Goal: Task Accomplishment & Management: Use online tool/utility

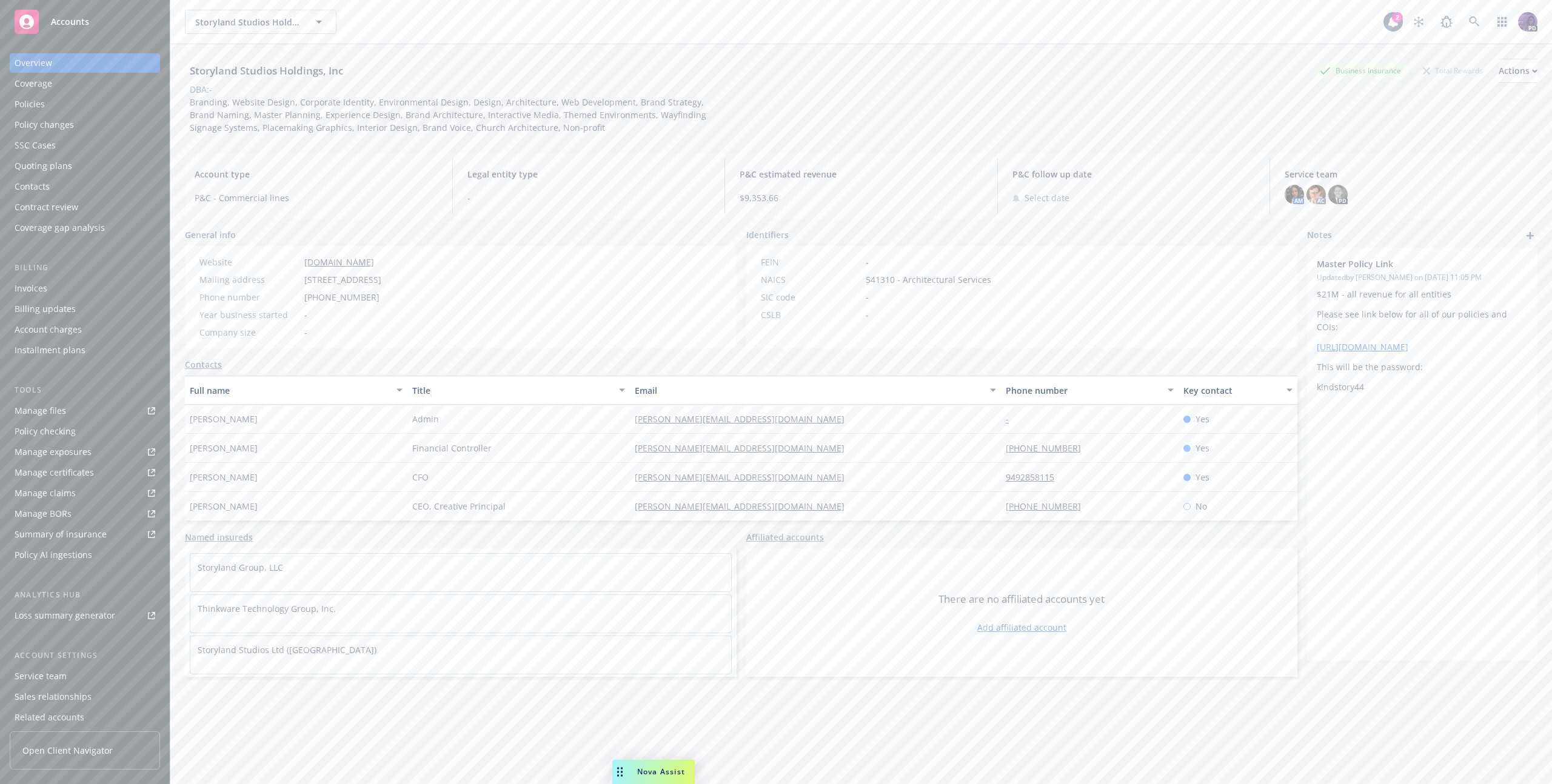
click at [79, 125] on div "Policy changes" at bounding box center [84, 125] width 140 height 19
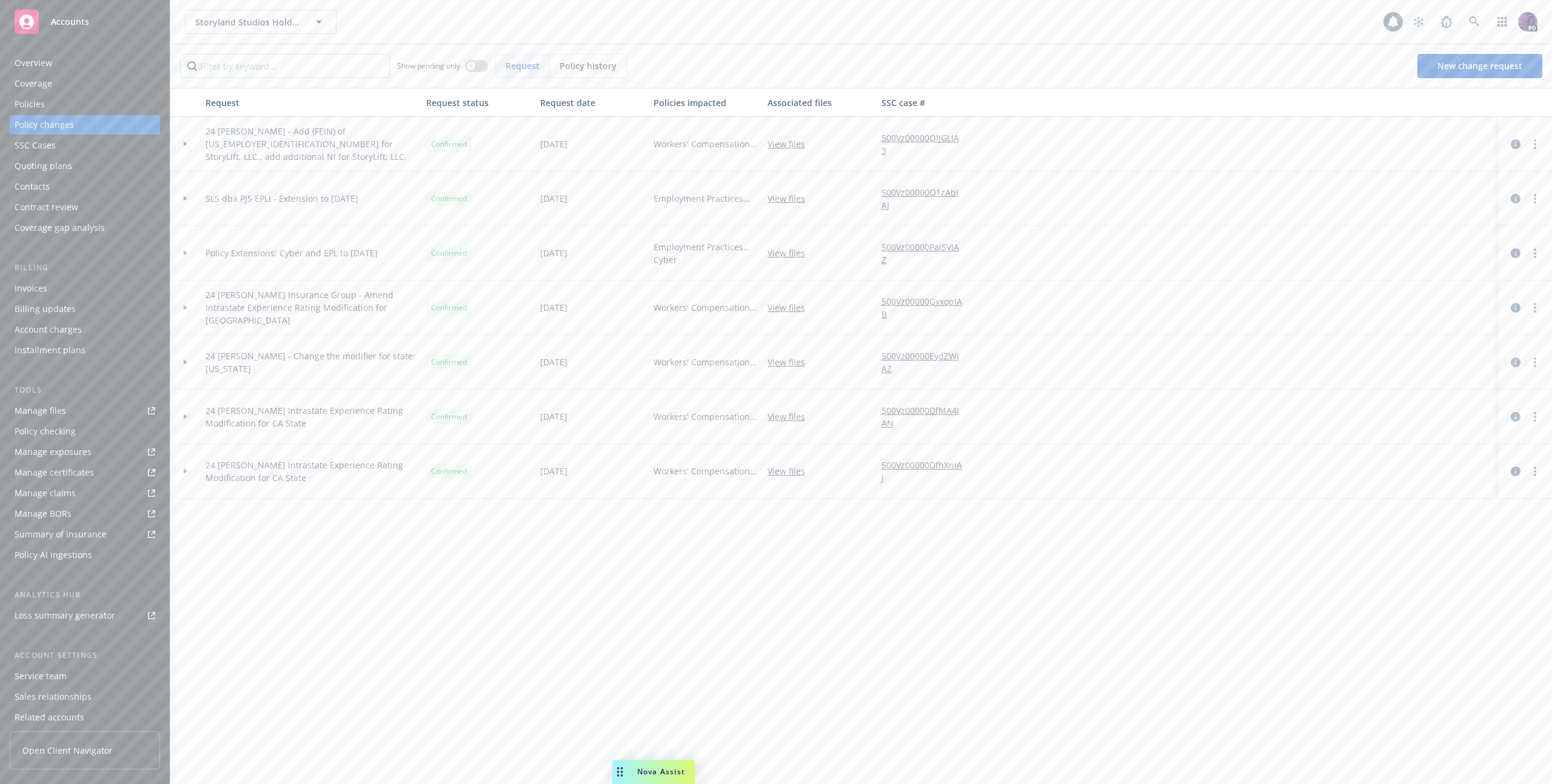
click at [81, 111] on div "Policies" at bounding box center [84, 104] width 140 height 19
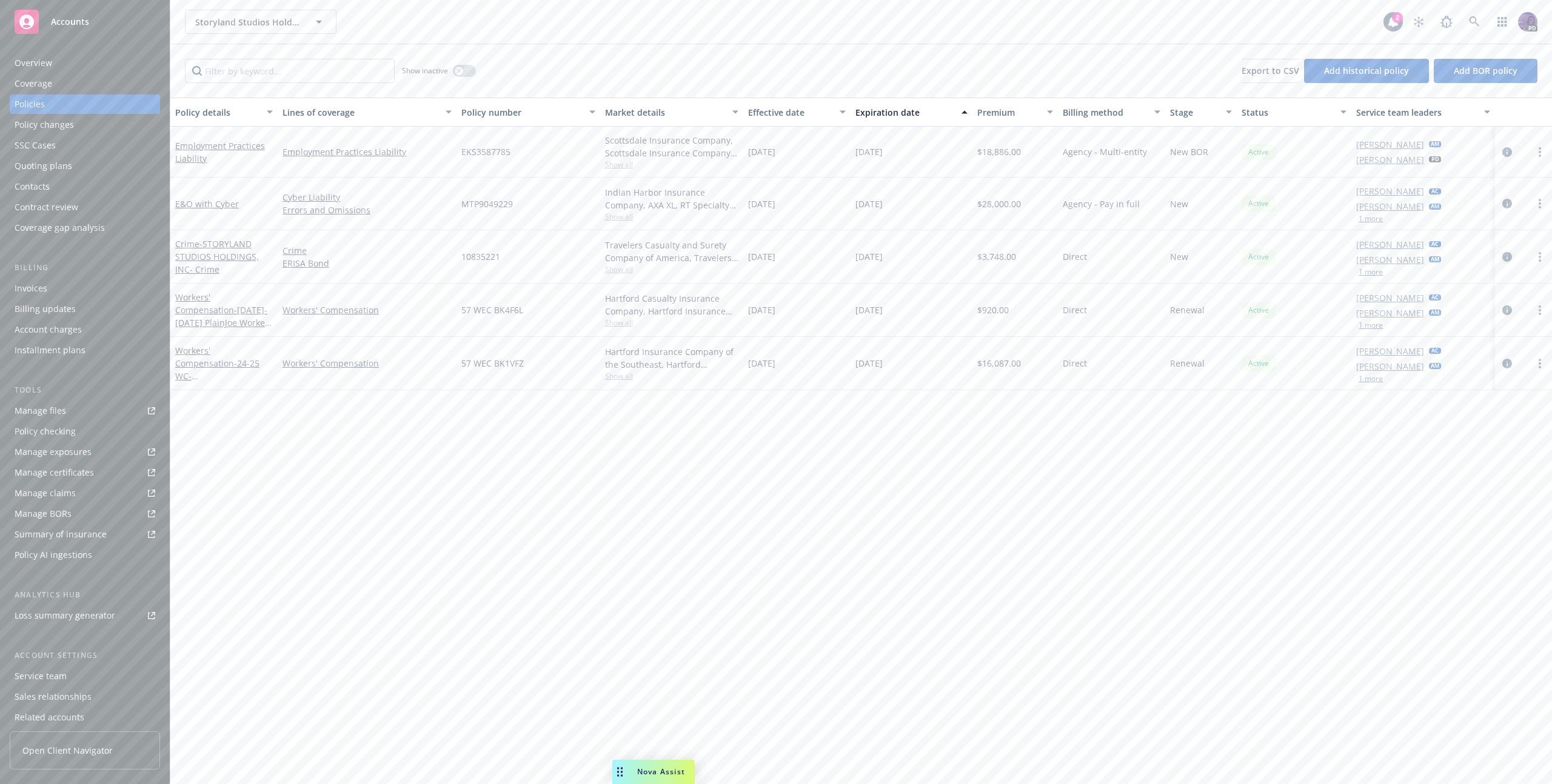
click at [1510, 252] on icon "circleInformation" at bounding box center [1507, 257] width 10 height 10
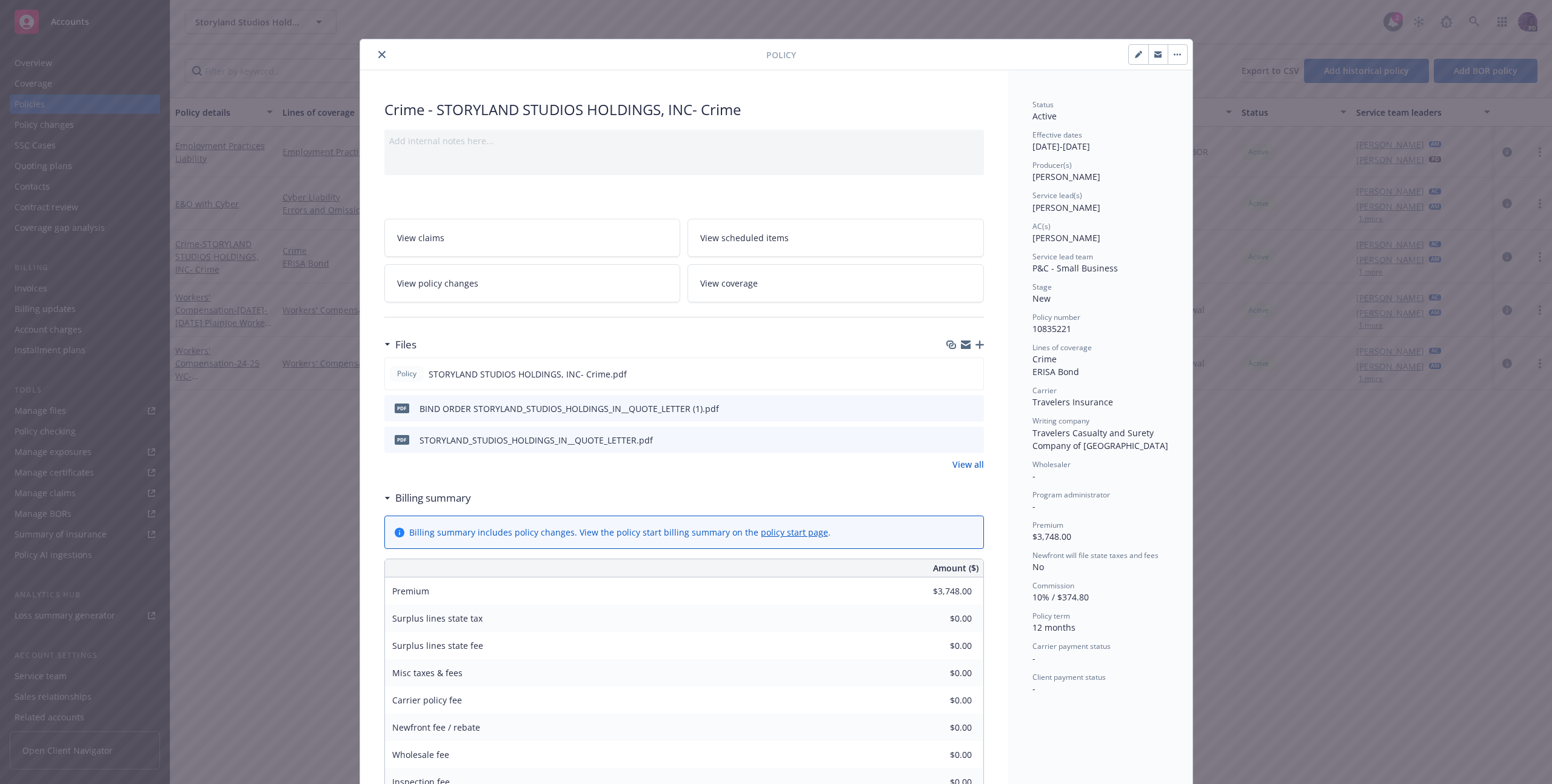
click at [379, 53] on icon "close" at bounding box center [382, 55] width 7 height 7
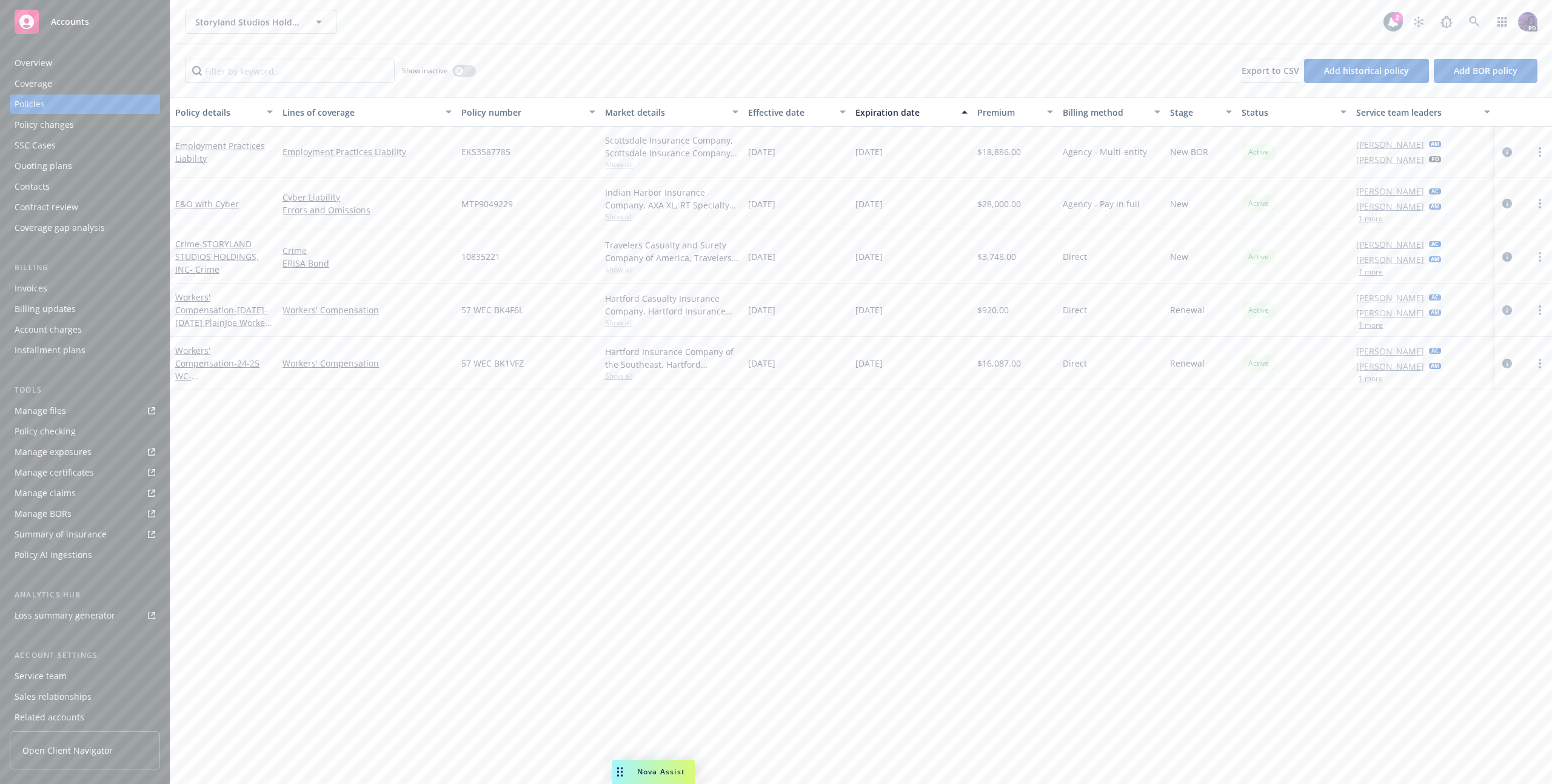
click at [469, 20] on div "Storyland Studios Holdings, Inc Storyland Studios Holdings, Inc" at bounding box center [784, 21] width 1198 height 24
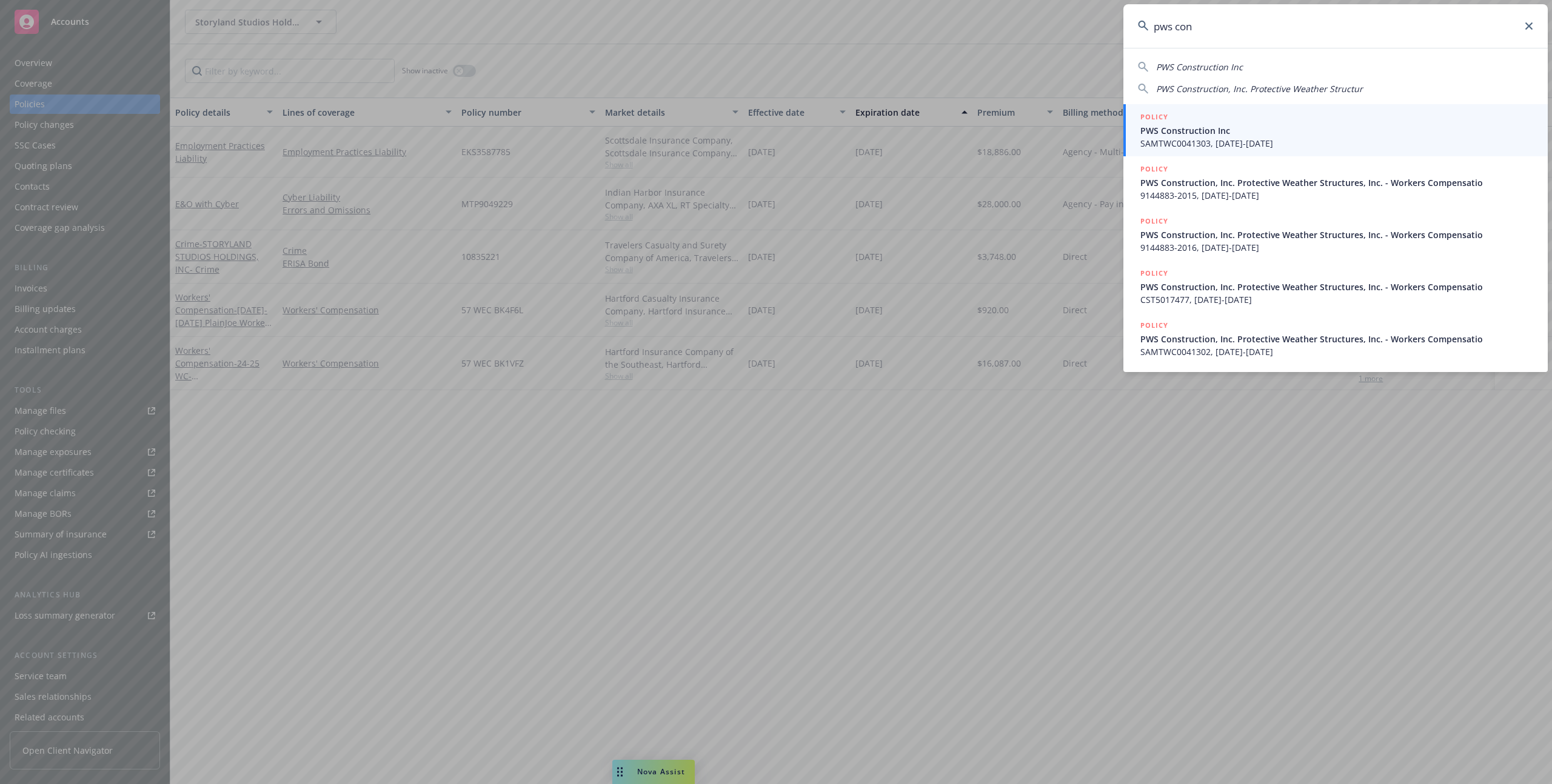
type input "pws cons"
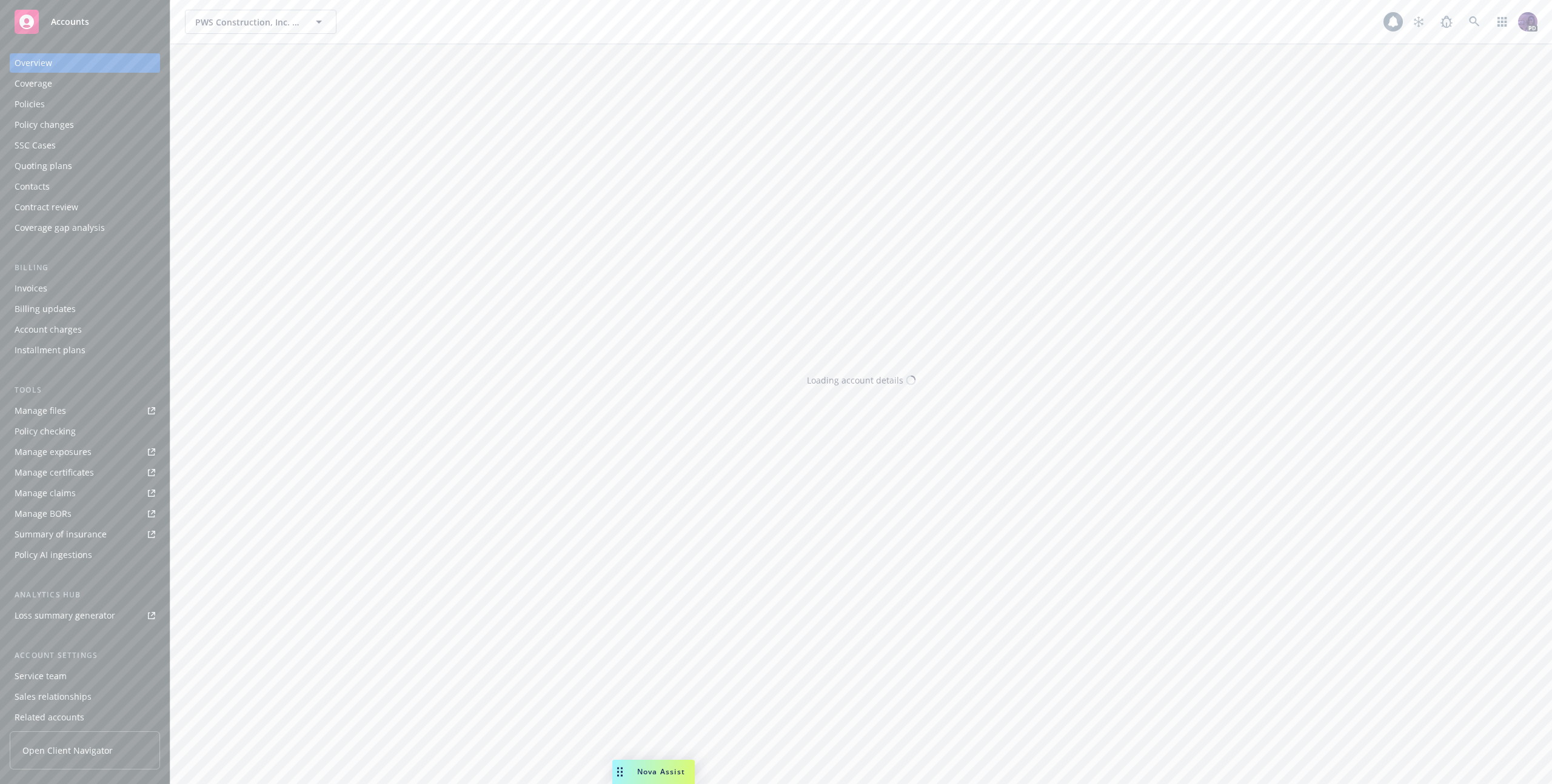
click at [58, 103] on div "Policies" at bounding box center [84, 104] width 140 height 19
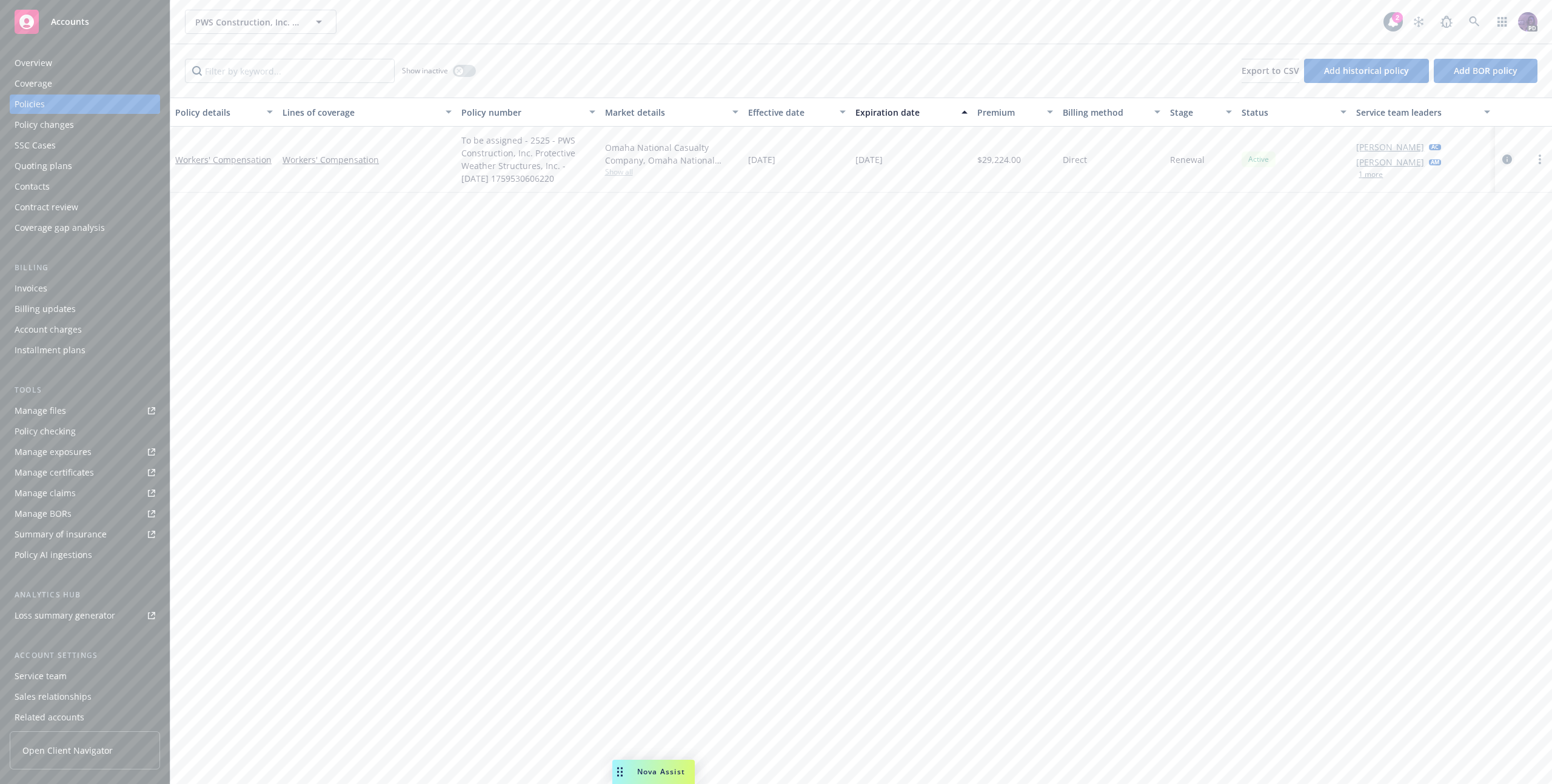
click at [1504, 158] on icon "circleInformation" at bounding box center [1507, 159] width 10 height 10
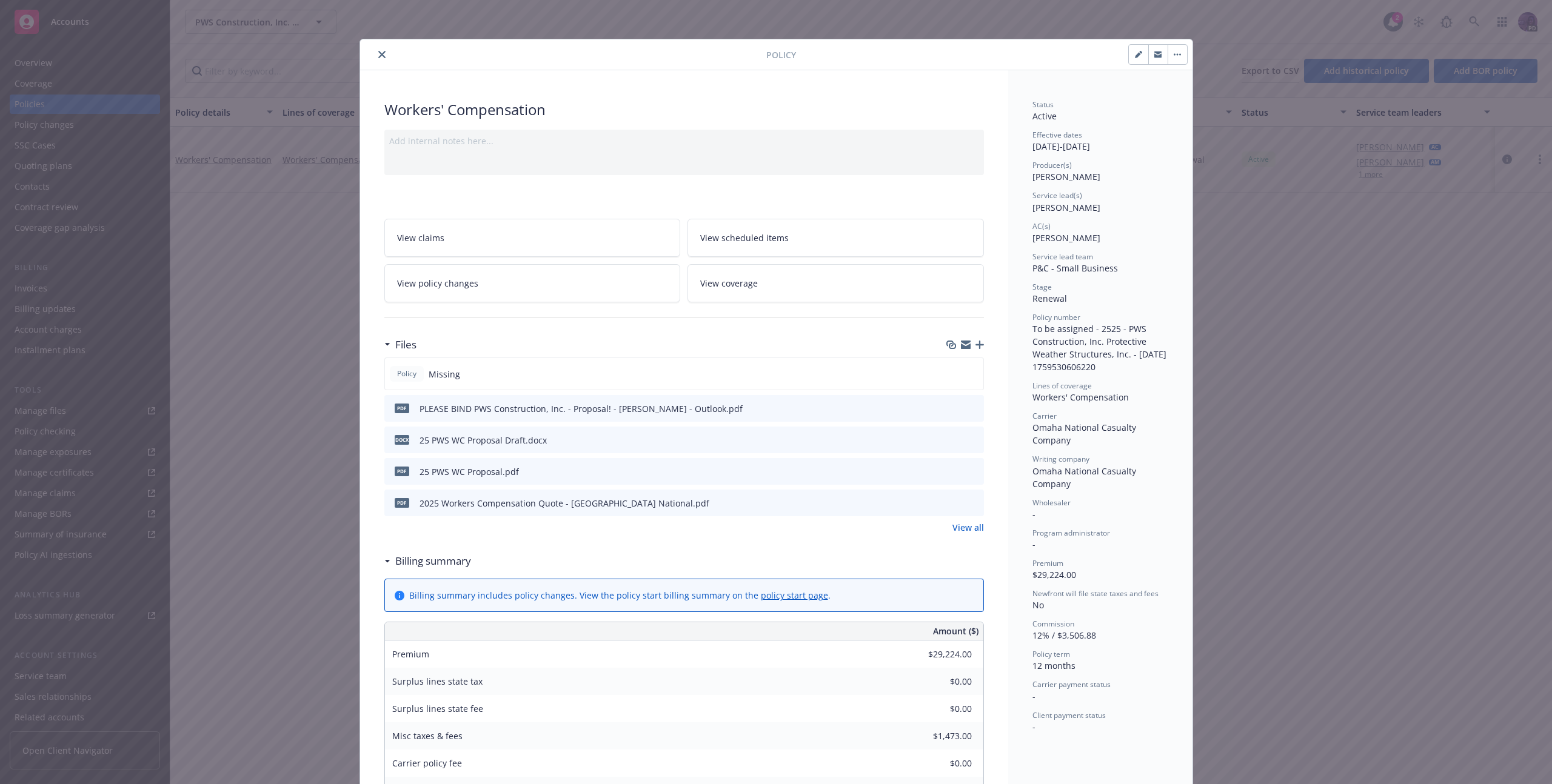
click at [1138, 56] on button "button" at bounding box center [1138, 55] width 19 height 19
select select "RENEWAL"
select select "12"
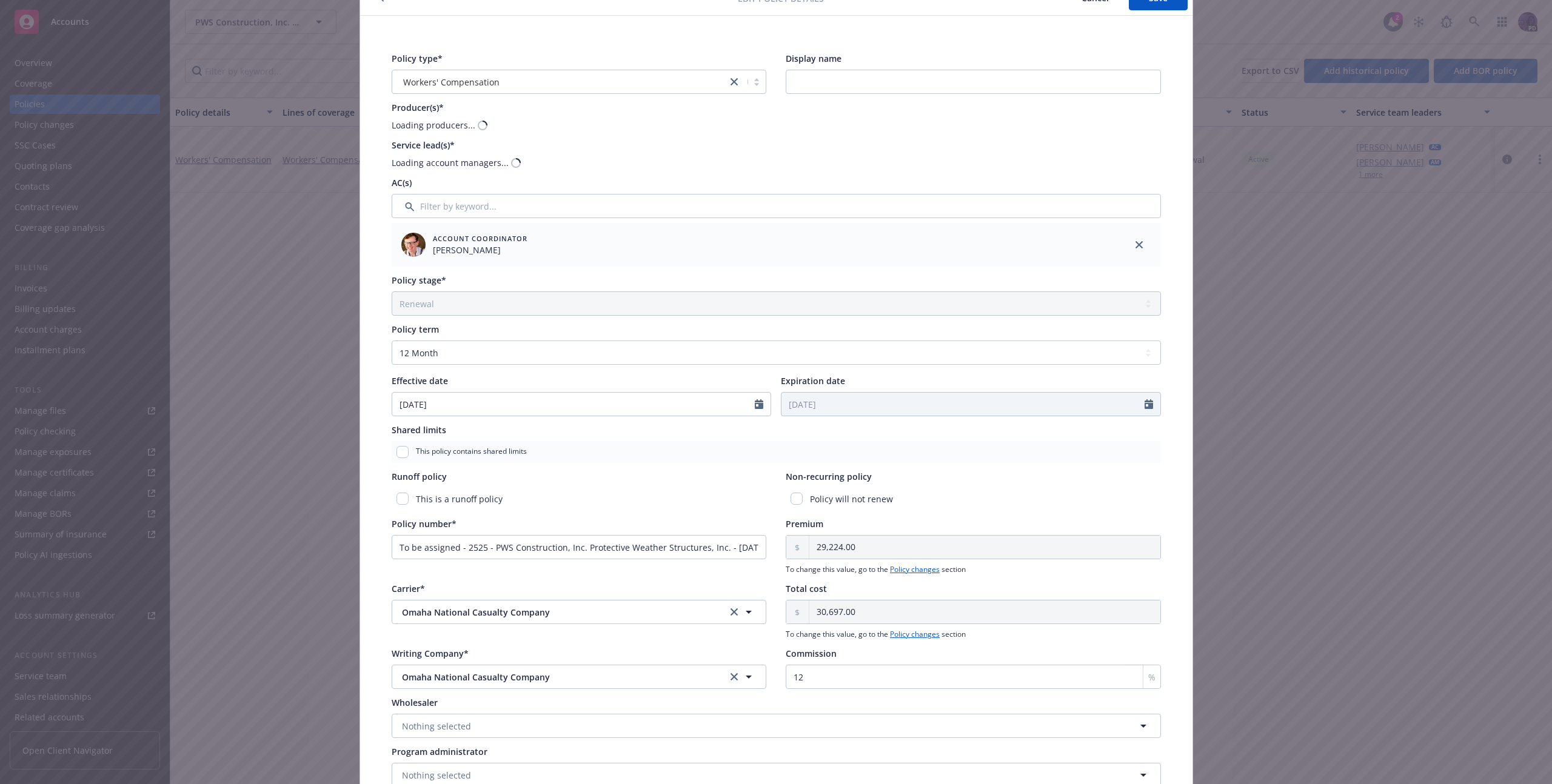
scroll to position [82, 0]
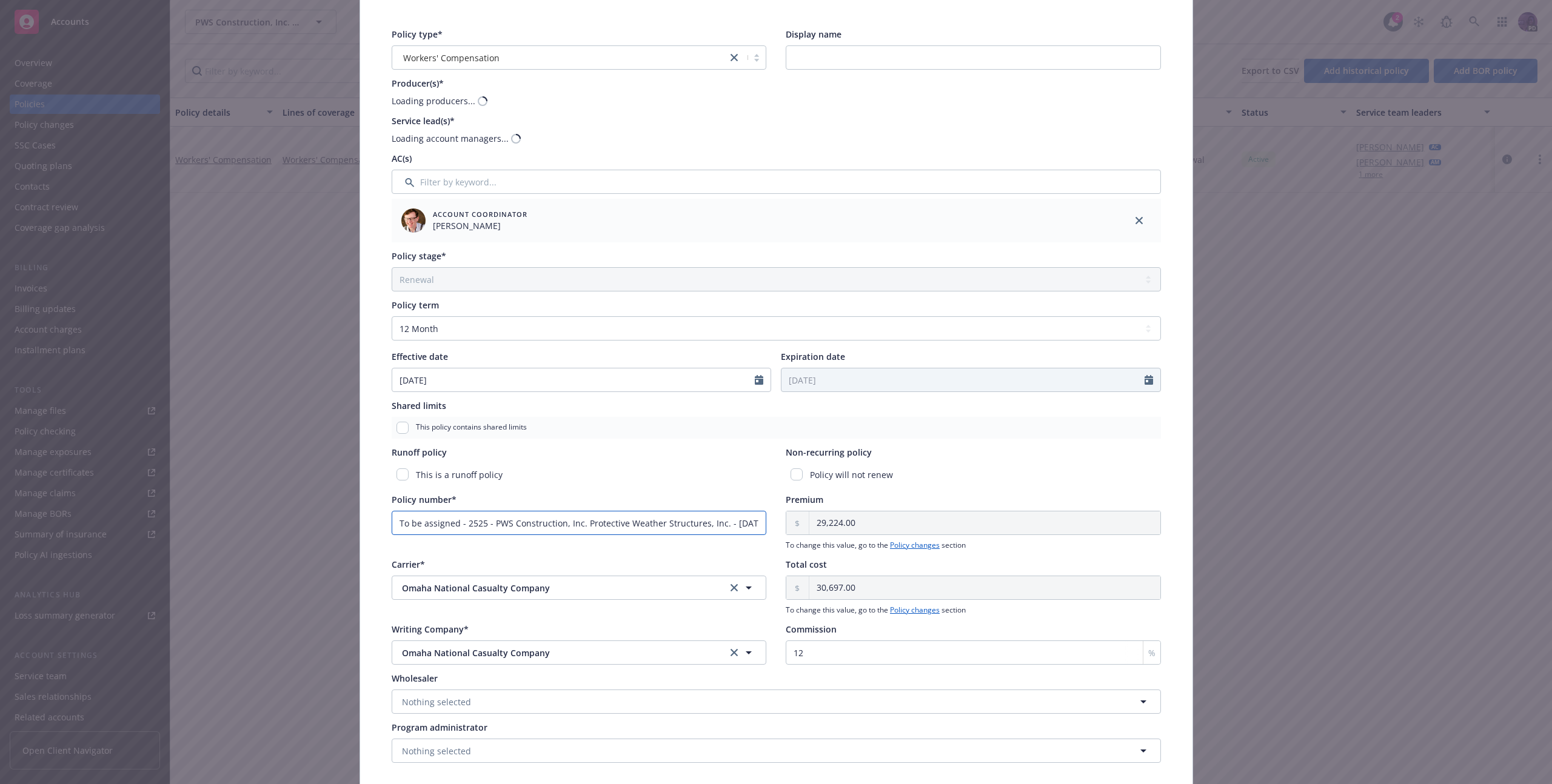
click at [618, 514] on input "To be assigned - 2525 - PWS Construction, Inc. Protective Weather Structures, I…" at bounding box center [579, 522] width 375 height 24
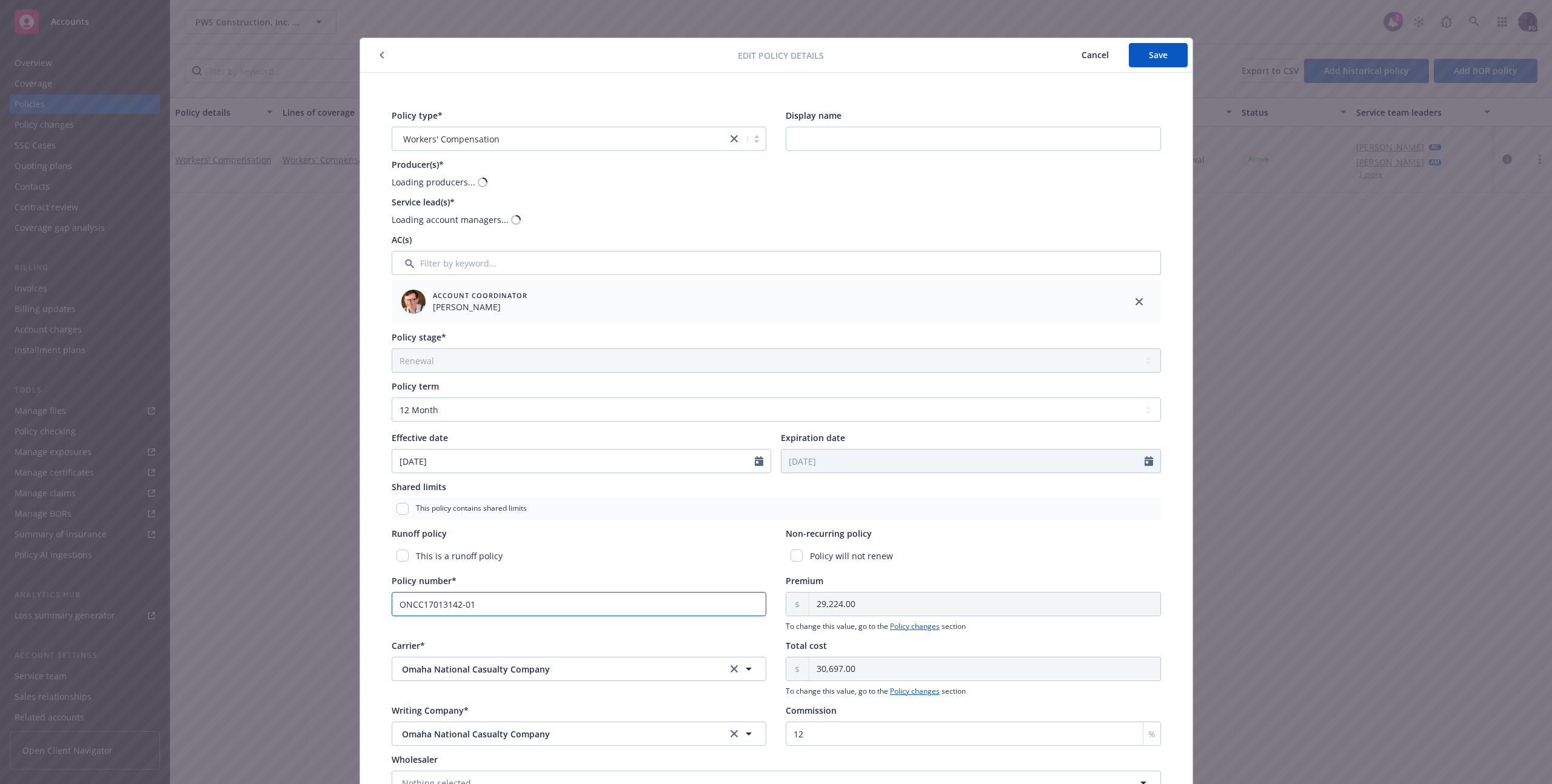
scroll to position [0, 0]
type input "ONCC17013142-01"
click at [1141, 61] on button "Save" at bounding box center [1158, 56] width 59 height 24
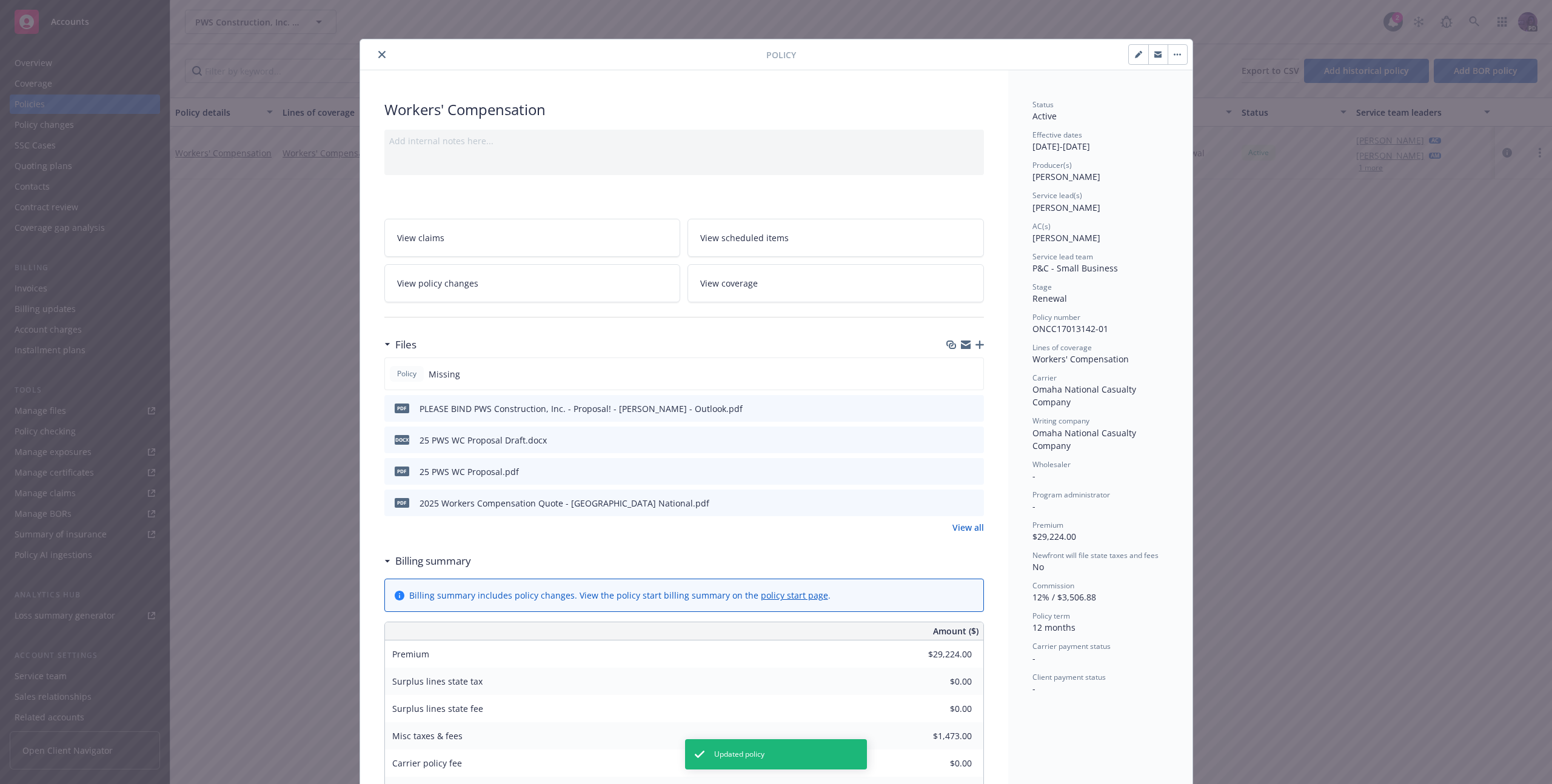
click at [379, 55] on icon "close" at bounding box center [382, 55] width 7 height 7
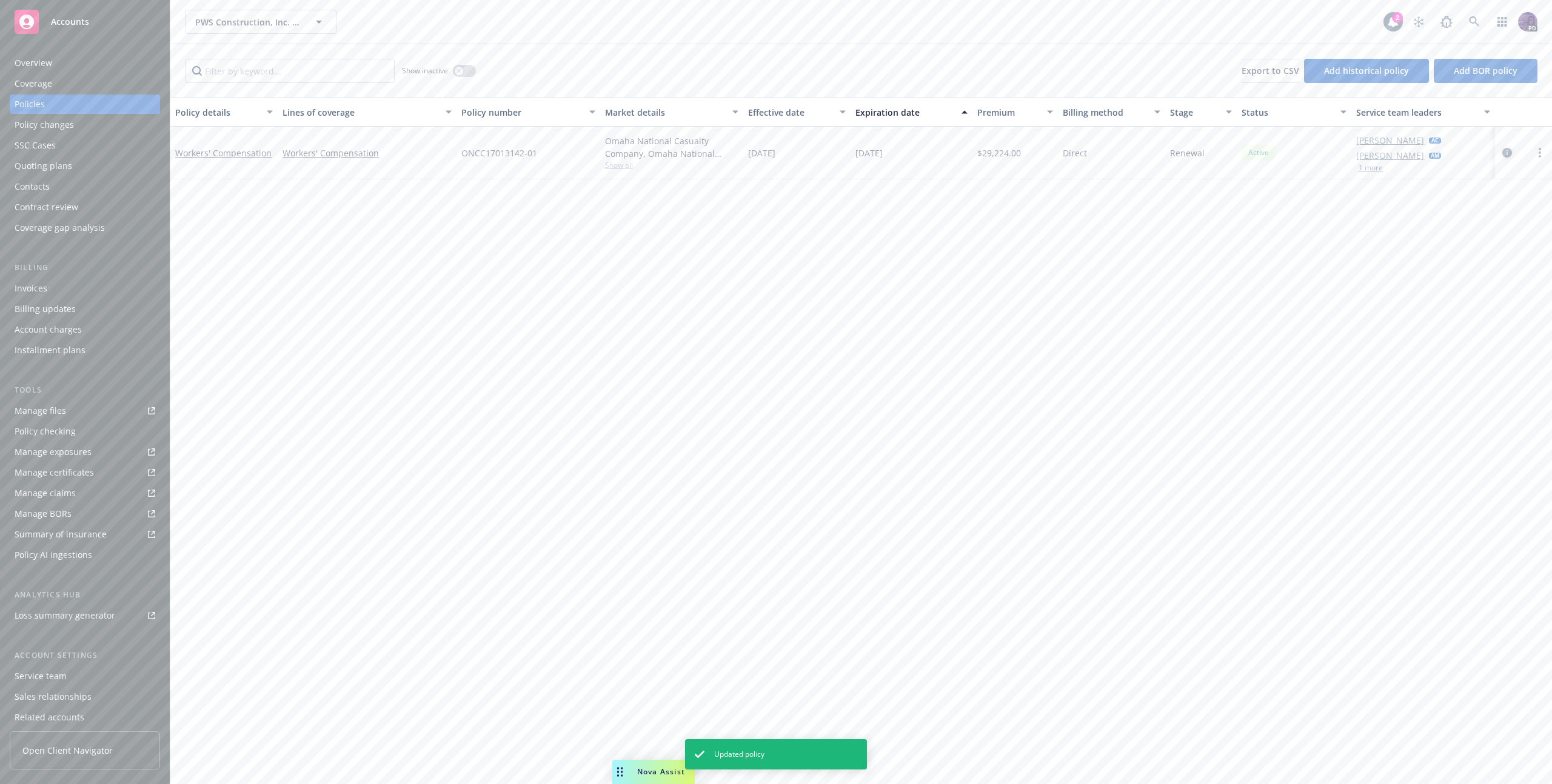
click at [1508, 153] on icon "circleInformation" at bounding box center [1507, 153] width 10 height 10
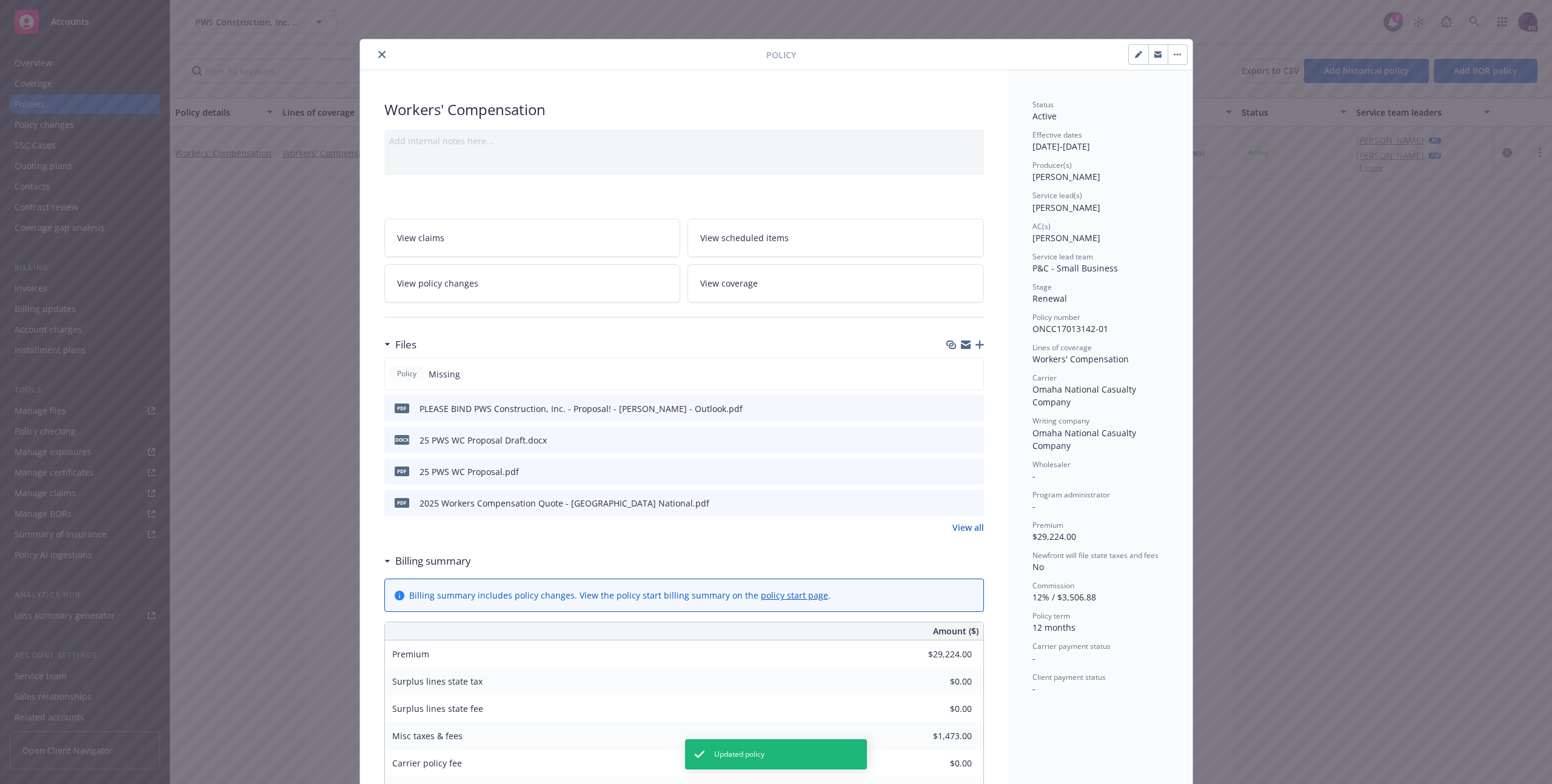
scroll to position [36, 0]
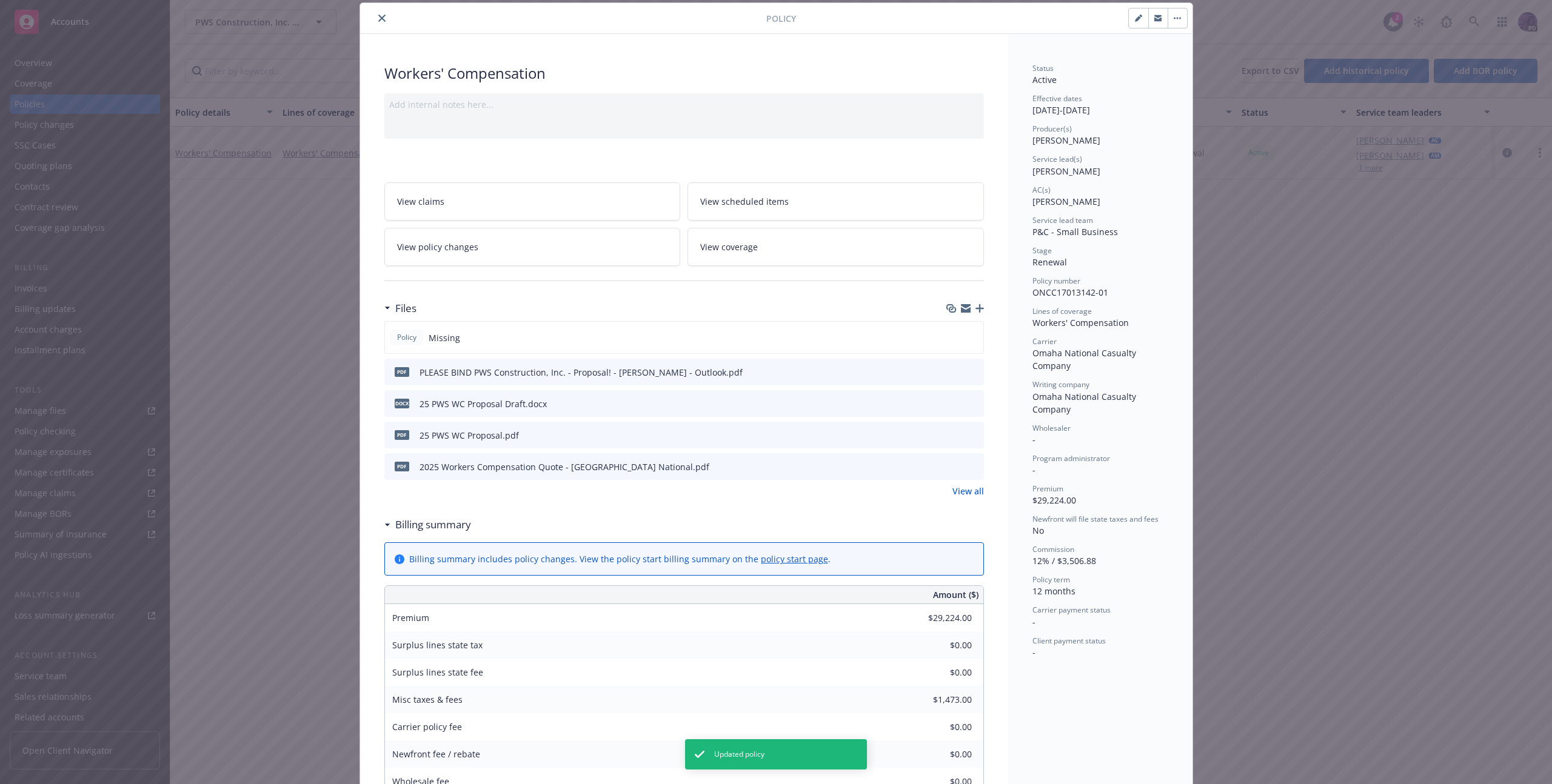
click at [976, 309] on icon "button" at bounding box center [980, 309] width 9 height 9
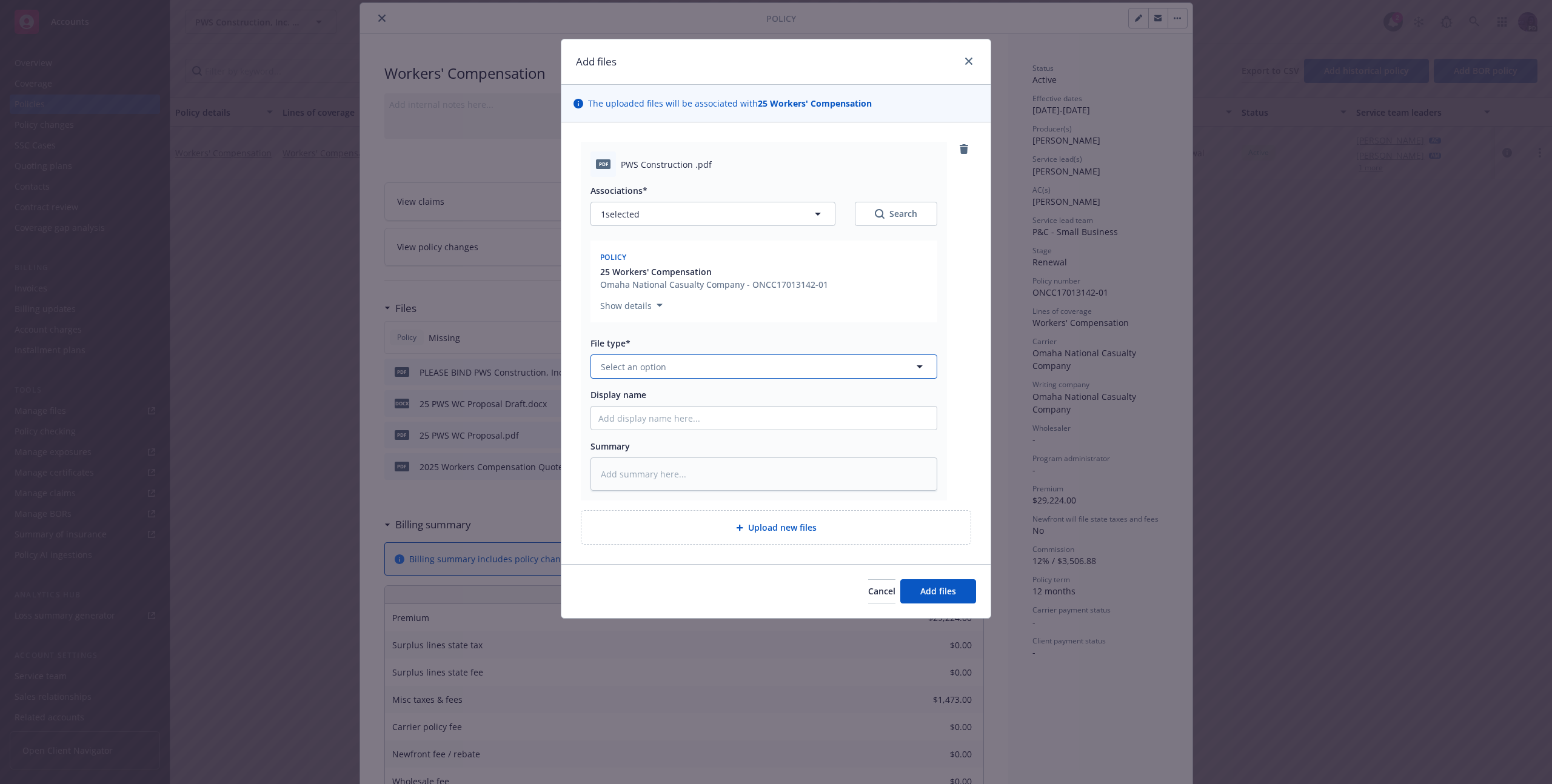
click at [709, 371] on button "Select an option" at bounding box center [763, 366] width 347 height 24
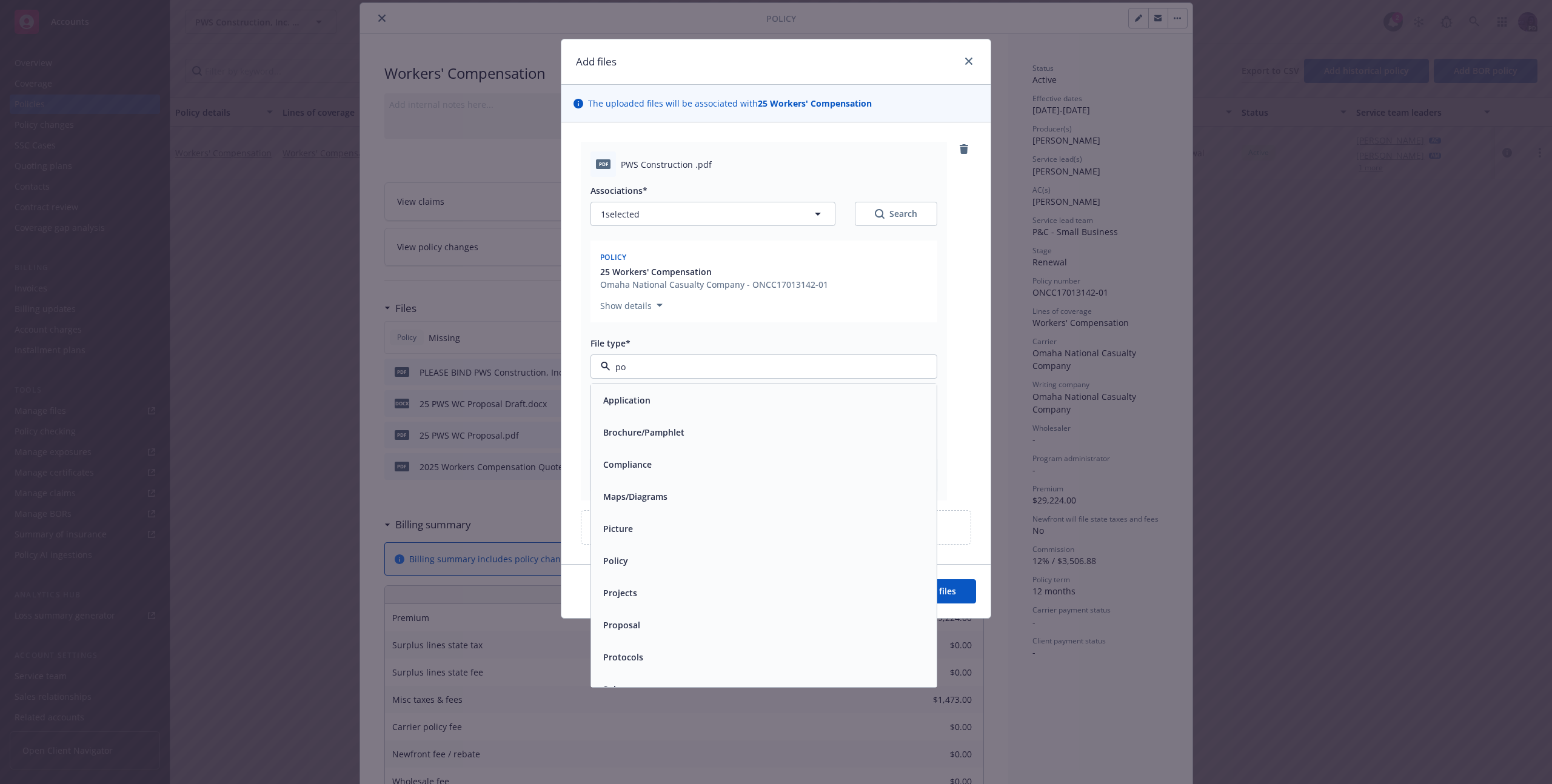
type input "pol"
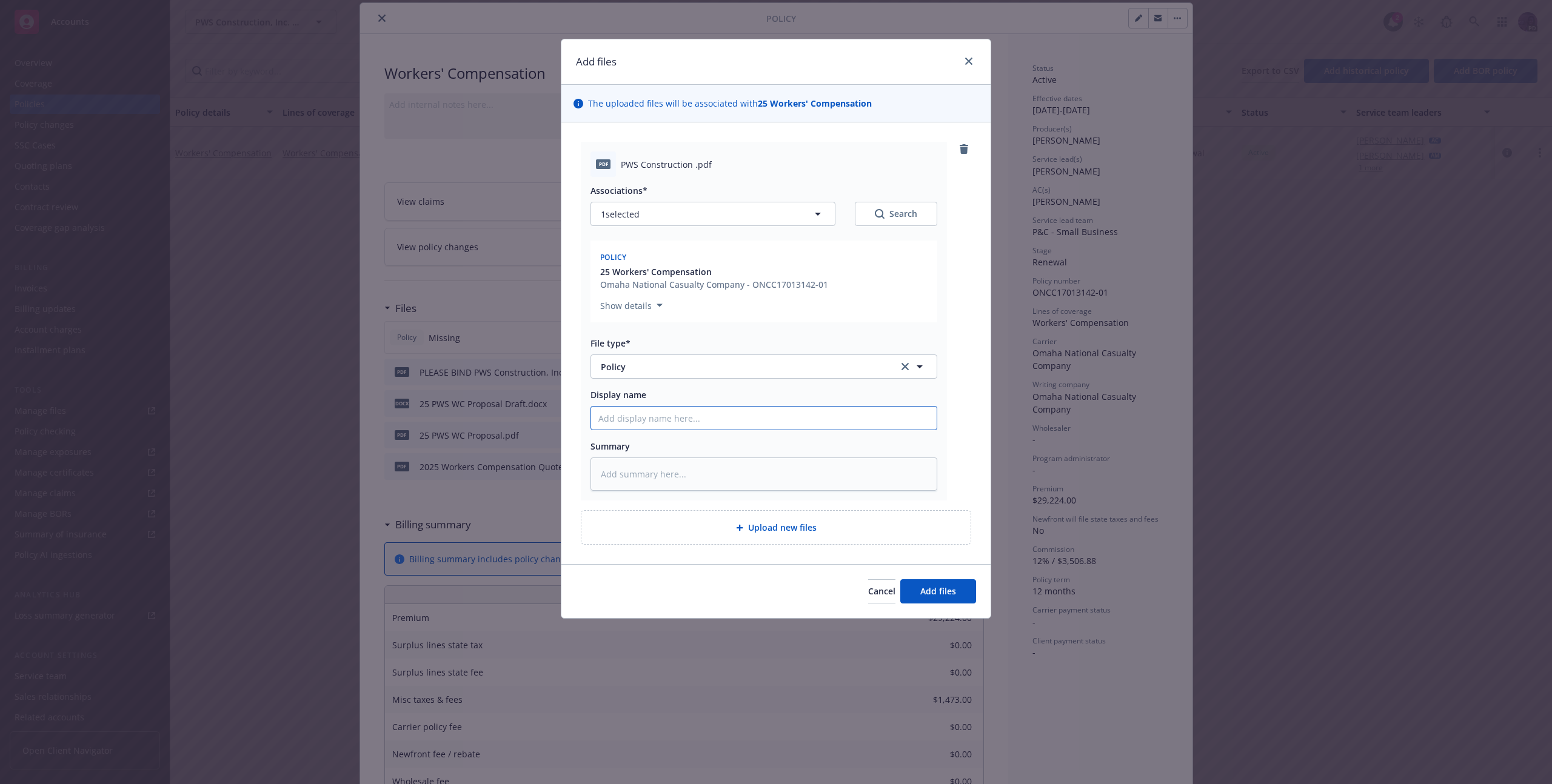
click at [724, 422] on input "Display name" at bounding box center [764, 418] width 346 height 23
type textarea "x"
type input "2"
type textarea "x"
type input "25"
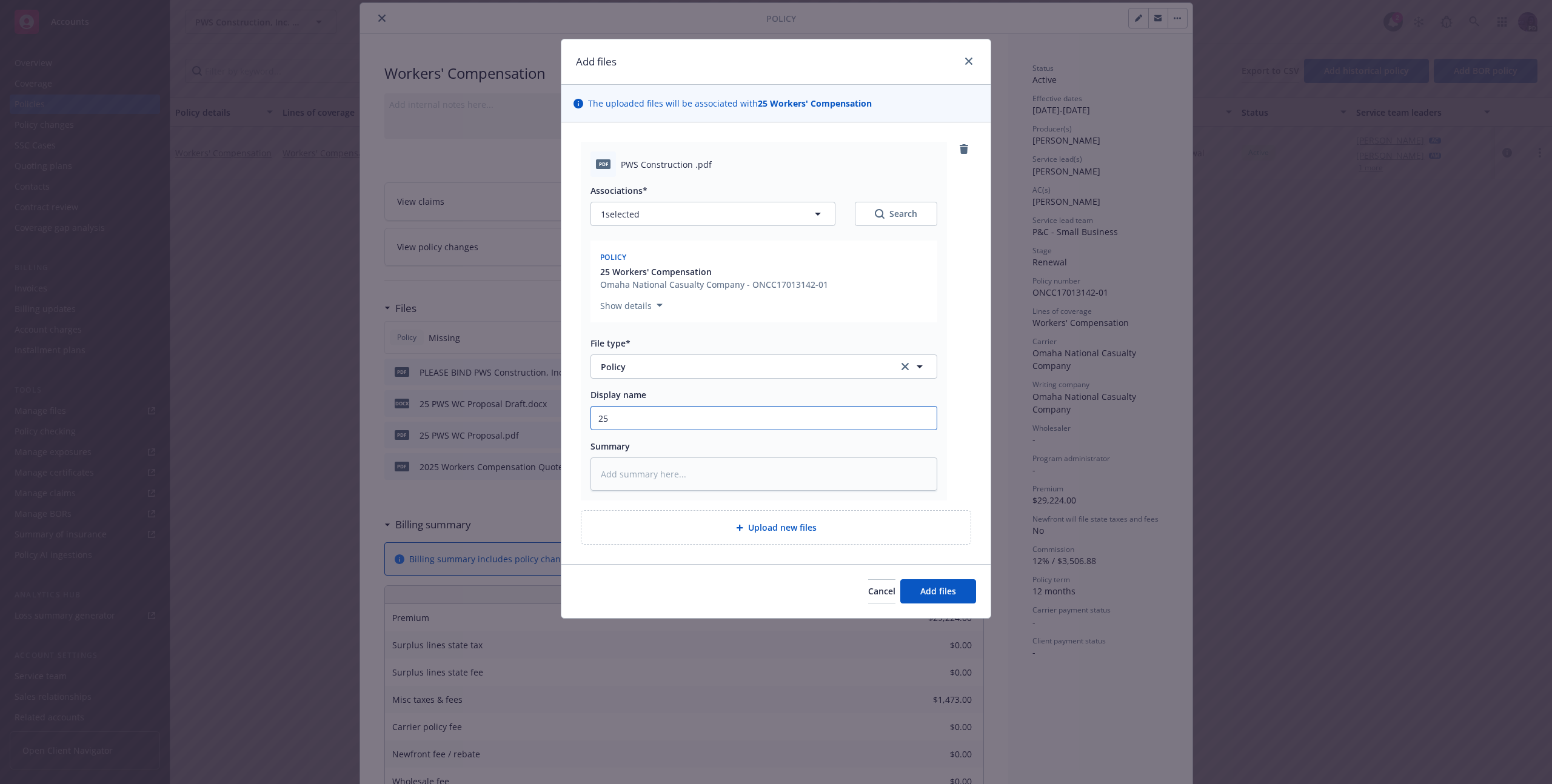
type textarea "x"
type input "25/"
type textarea "x"
type input "25/2"
type textarea "x"
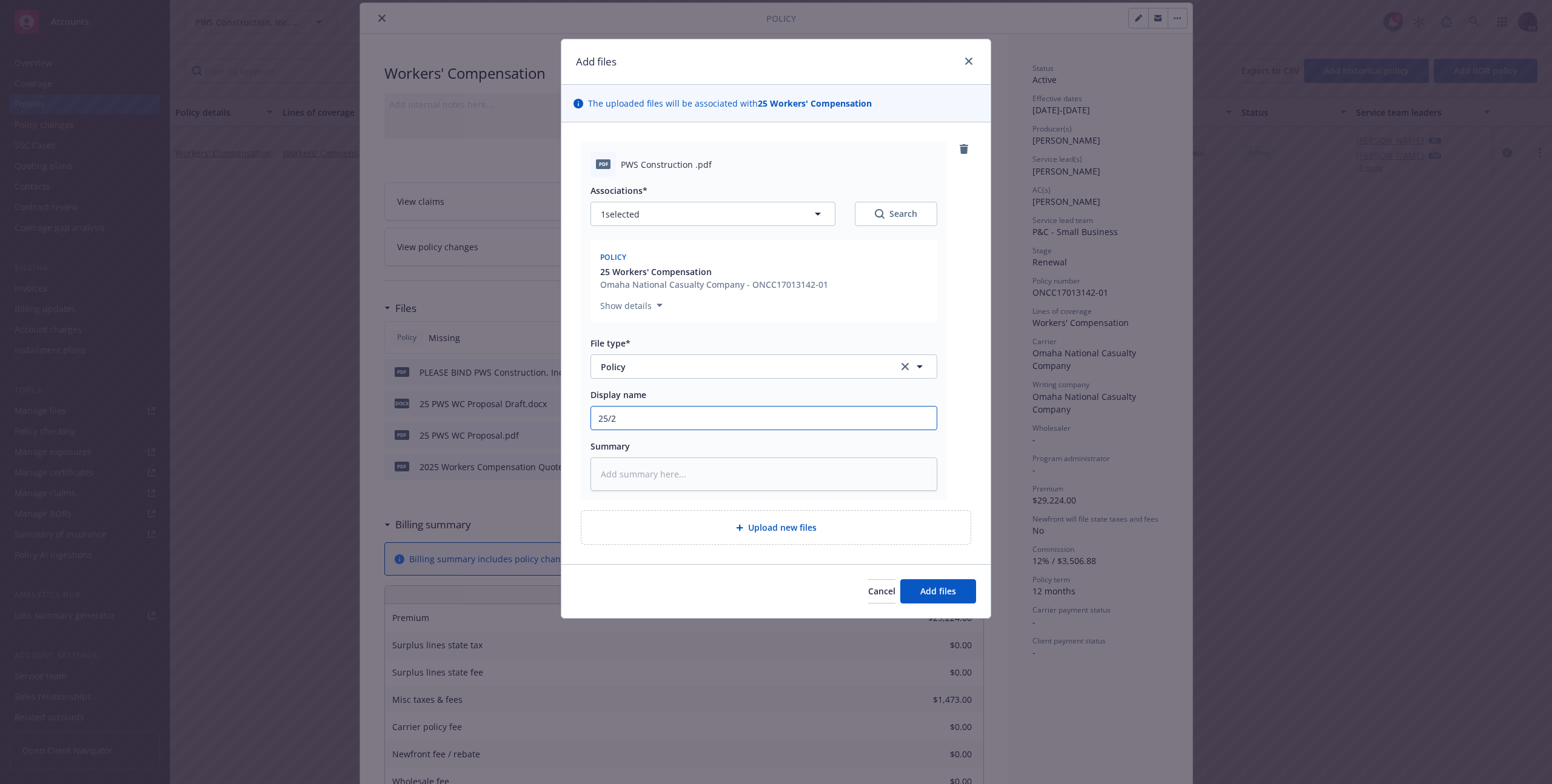
type input "25/26"
type textarea "x"
type input "25/26"
type textarea "x"
type input "25/26 W"
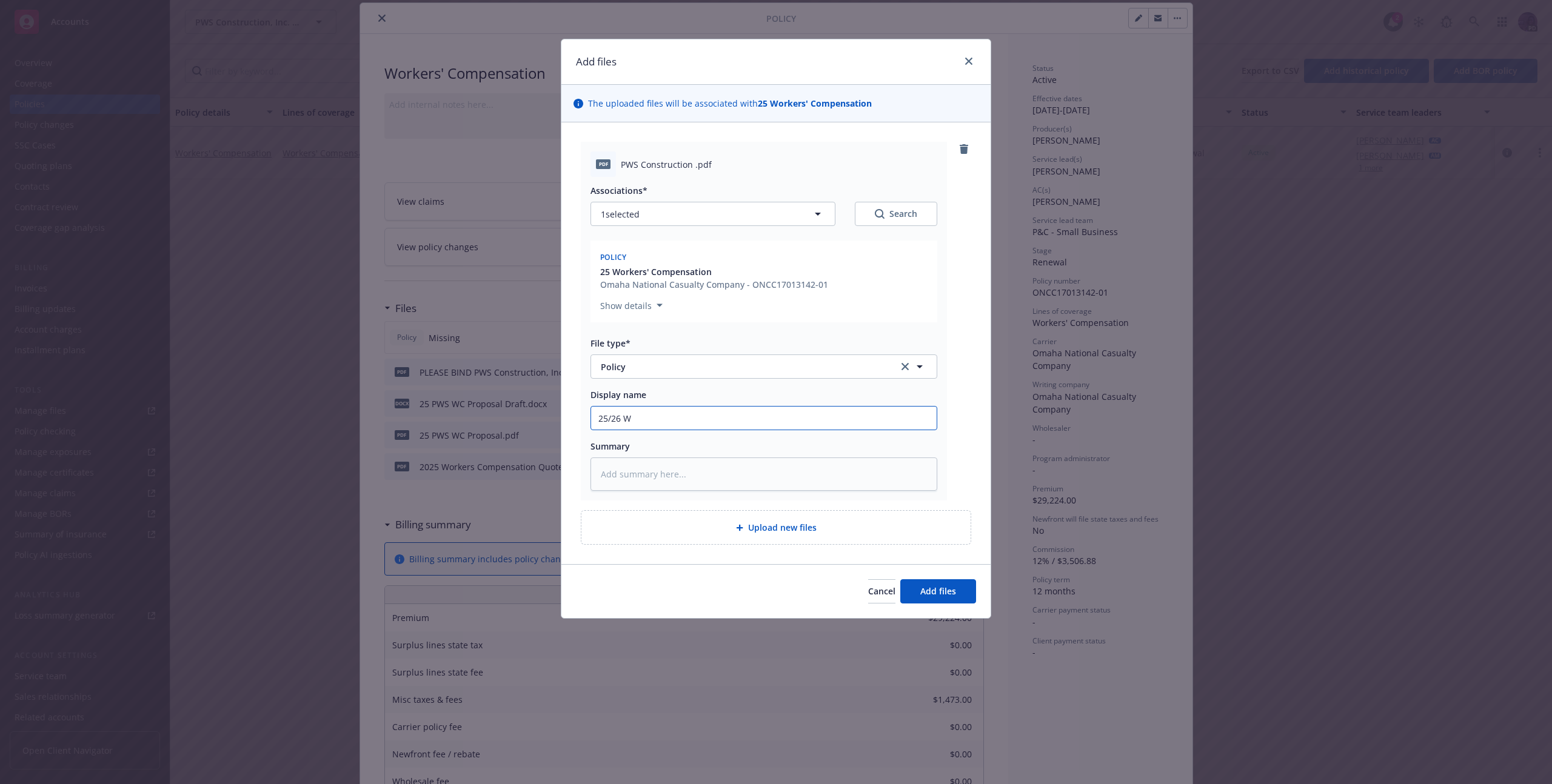
type textarea "x"
type input "25/26 WC"
type textarea "x"
type input "25/26 WC"
type textarea "x"
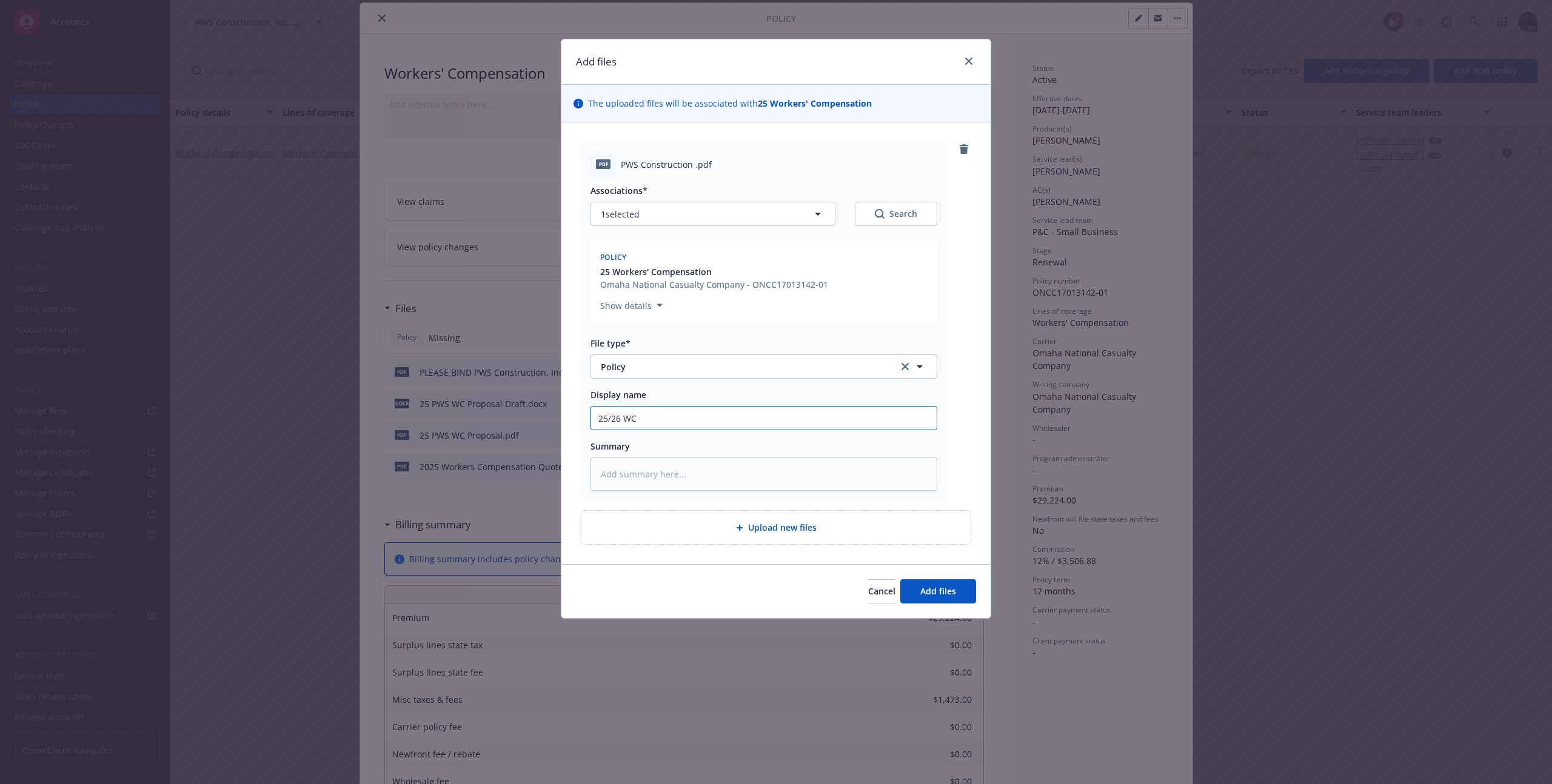
type input "25/26 WC P"
type textarea "x"
type input "25/26 WC Po"
type textarea "x"
type input "25/26 WC Pol"
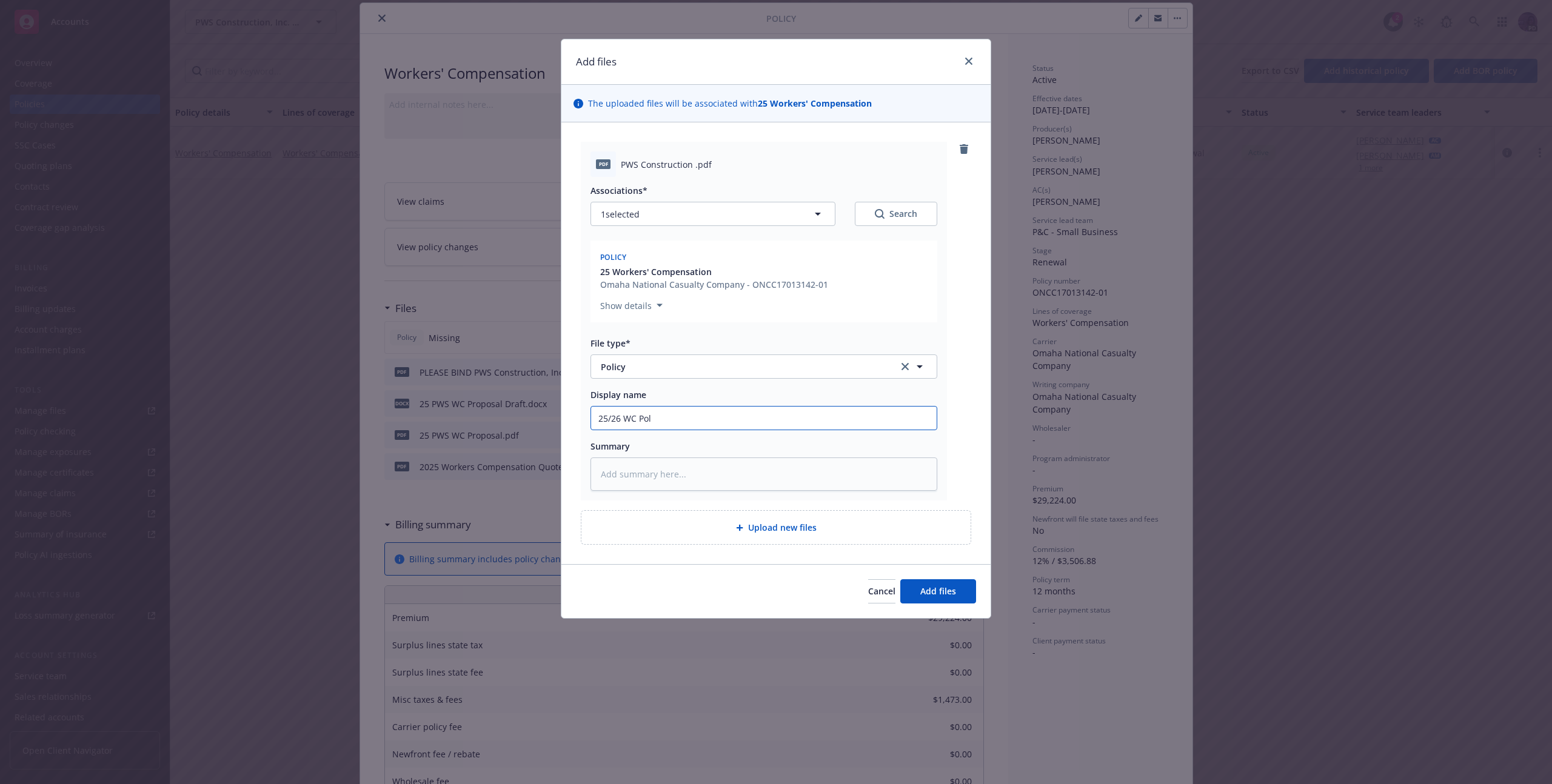
type textarea "x"
type input "25/26 WC Poli"
type textarea "x"
type input "25/26 WC Polic"
type textarea "x"
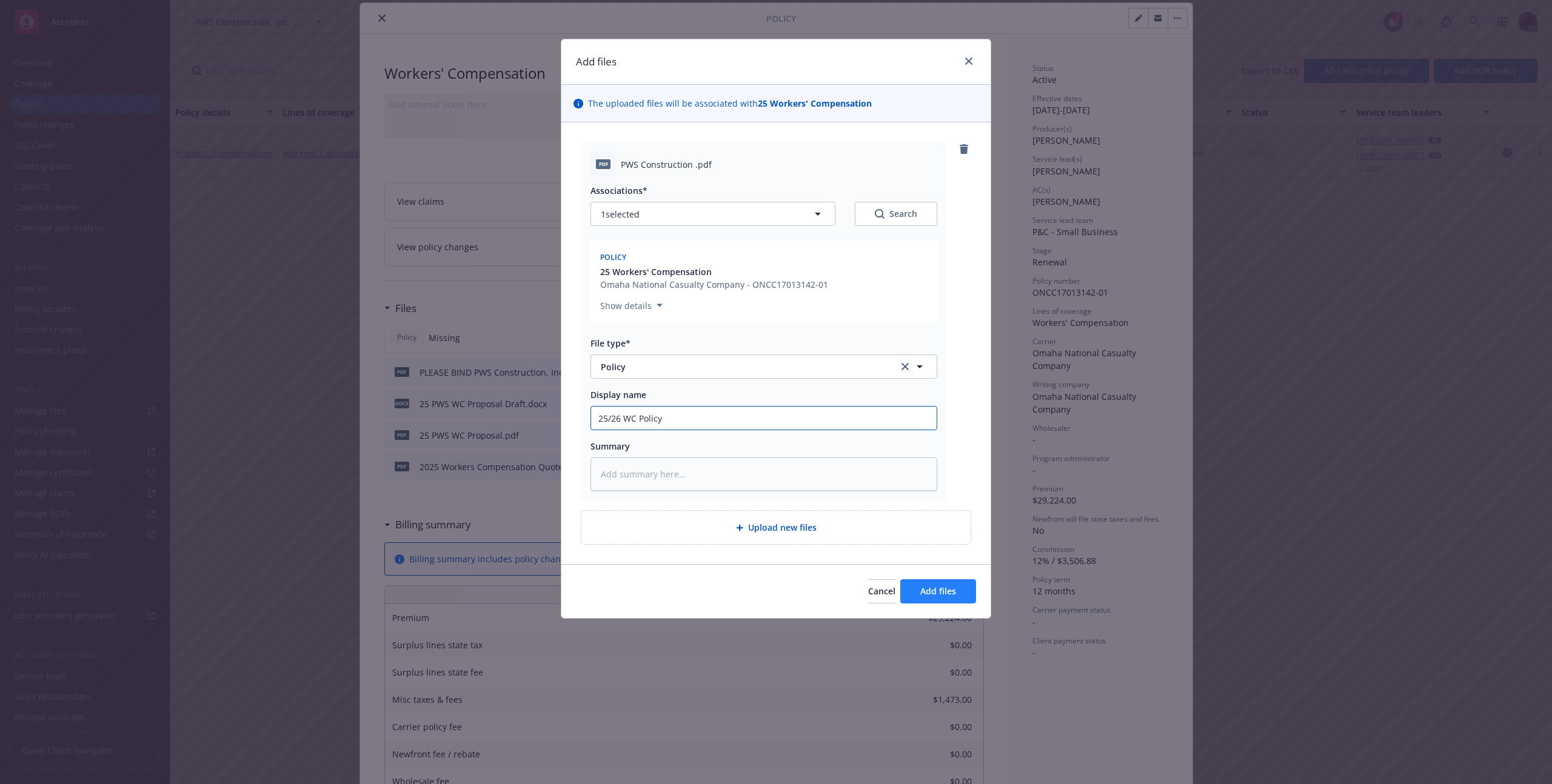
type input "25/26 WC Policy"
click at [960, 582] on button "Add files" at bounding box center [938, 591] width 76 height 24
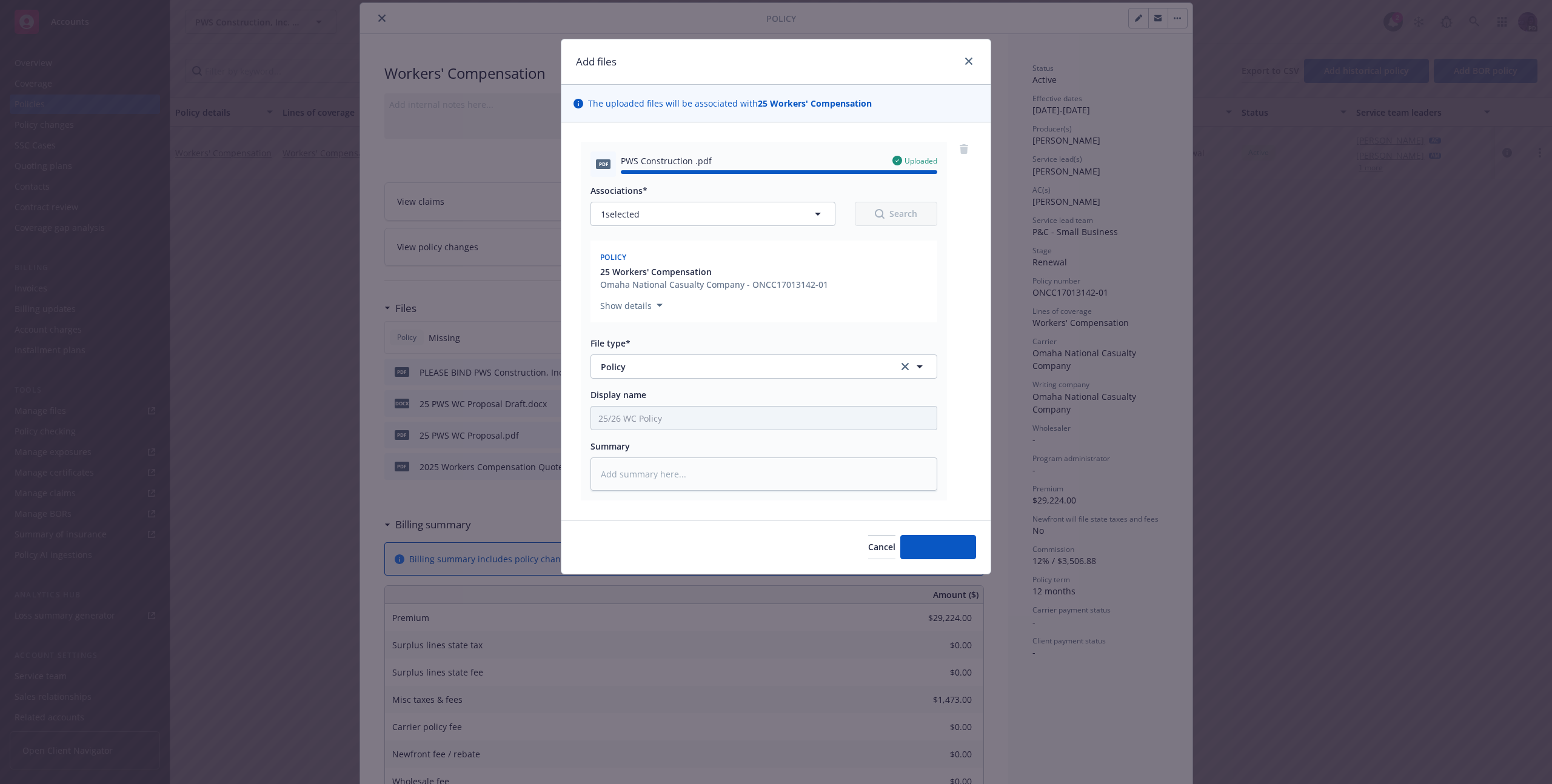
type textarea "x"
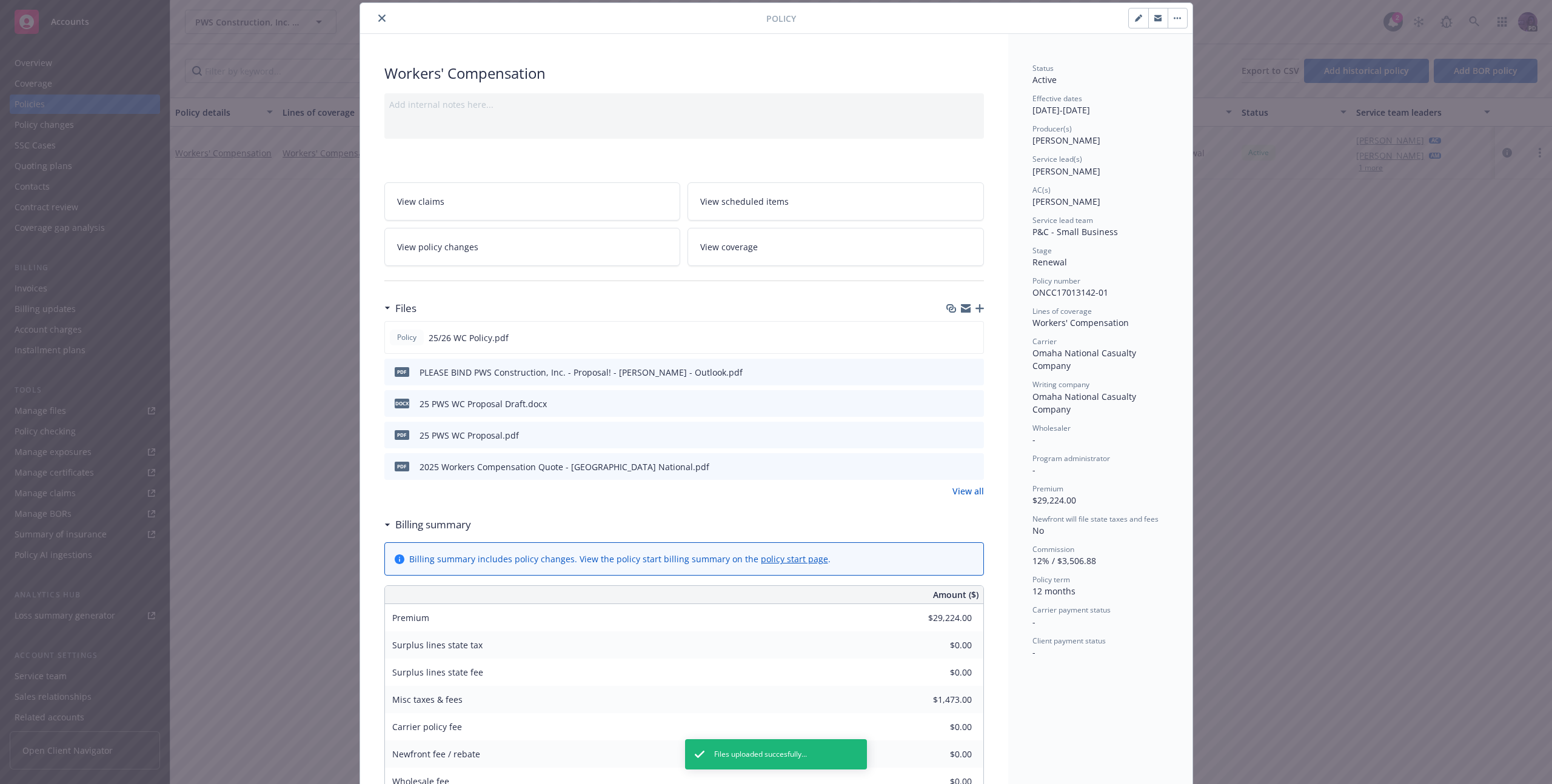
click at [377, 22] on button "close" at bounding box center [382, 18] width 14 height 14
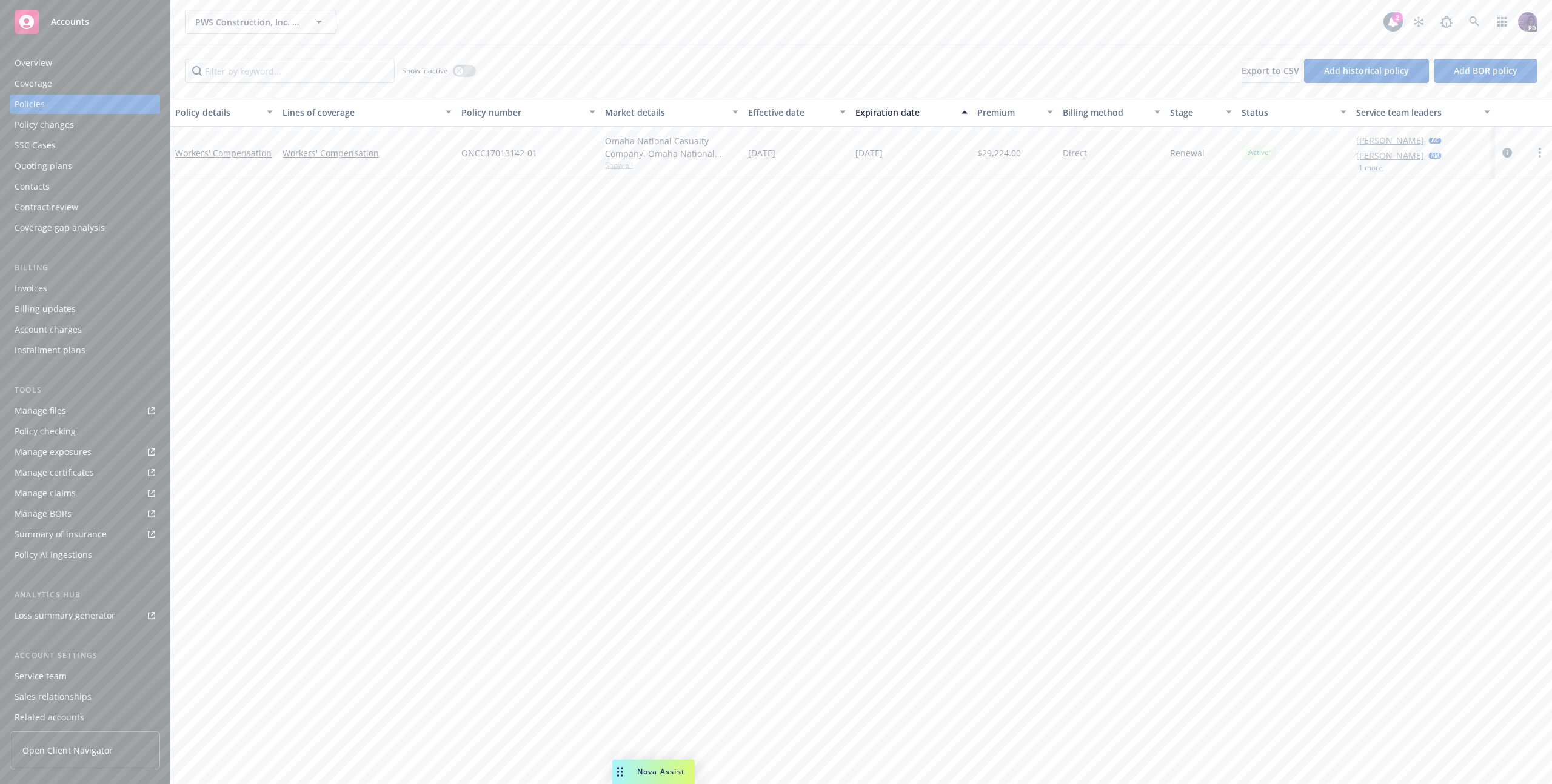
click at [439, 17] on div "PWS Construction, Inc. Protective Weather Structures, Inc. PWS Construction, In…" at bounding box center [784, 21] width 1198 height 24
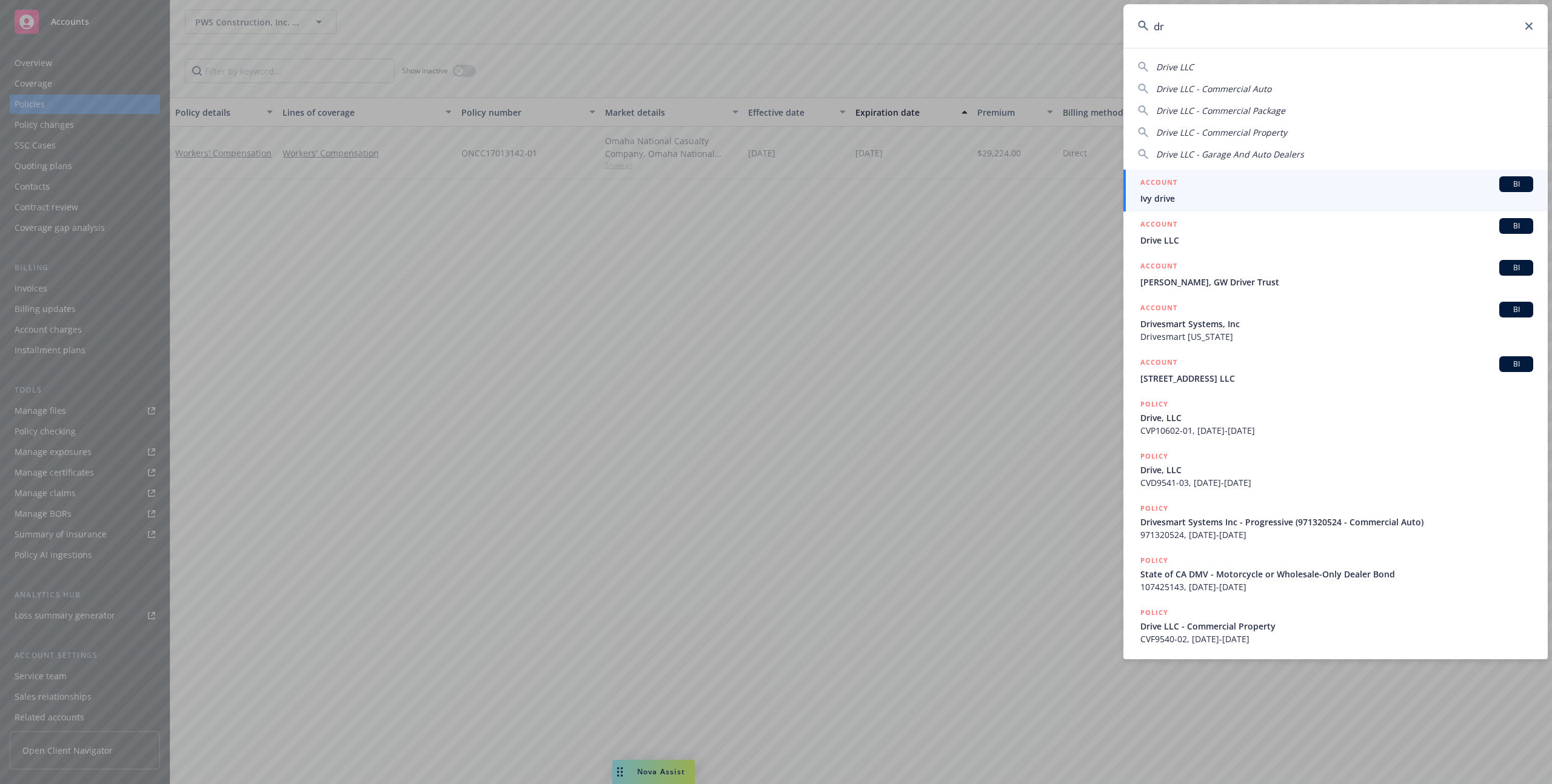
type input "d"
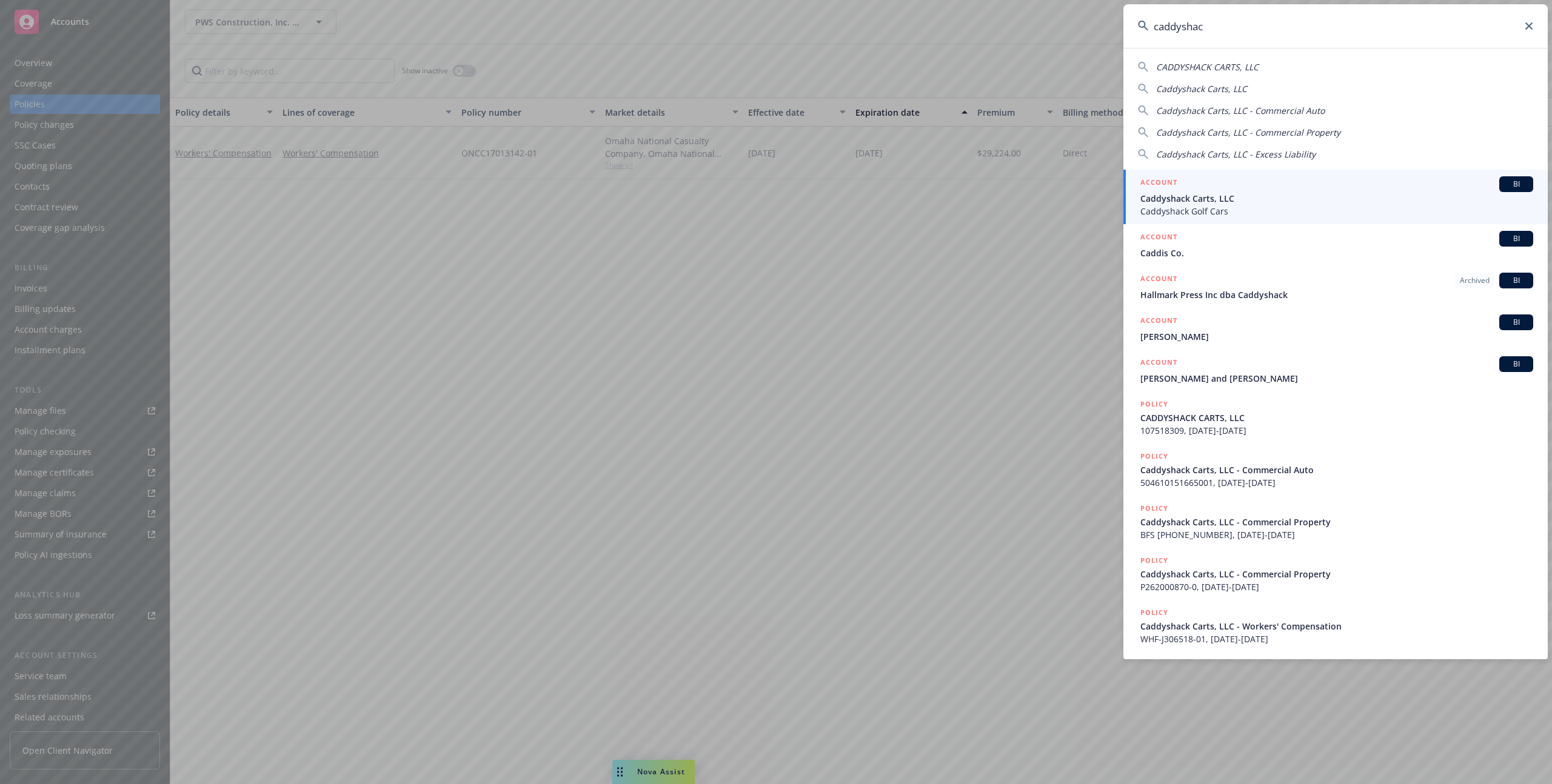
type input "caddyshack"
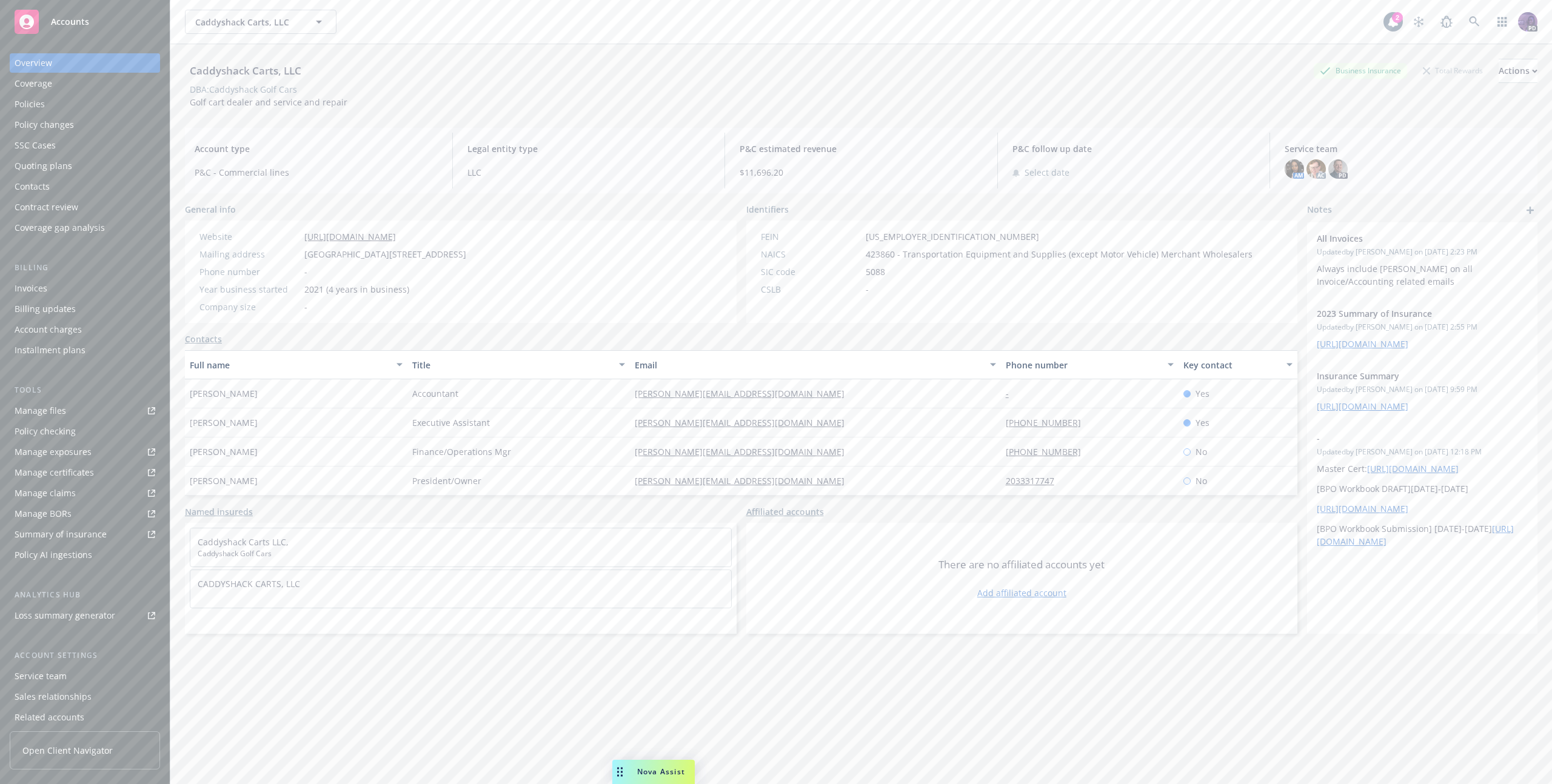
click at [84, 167] on div "Quoting plans" at bounding box center [84, 166] width 140 height 19
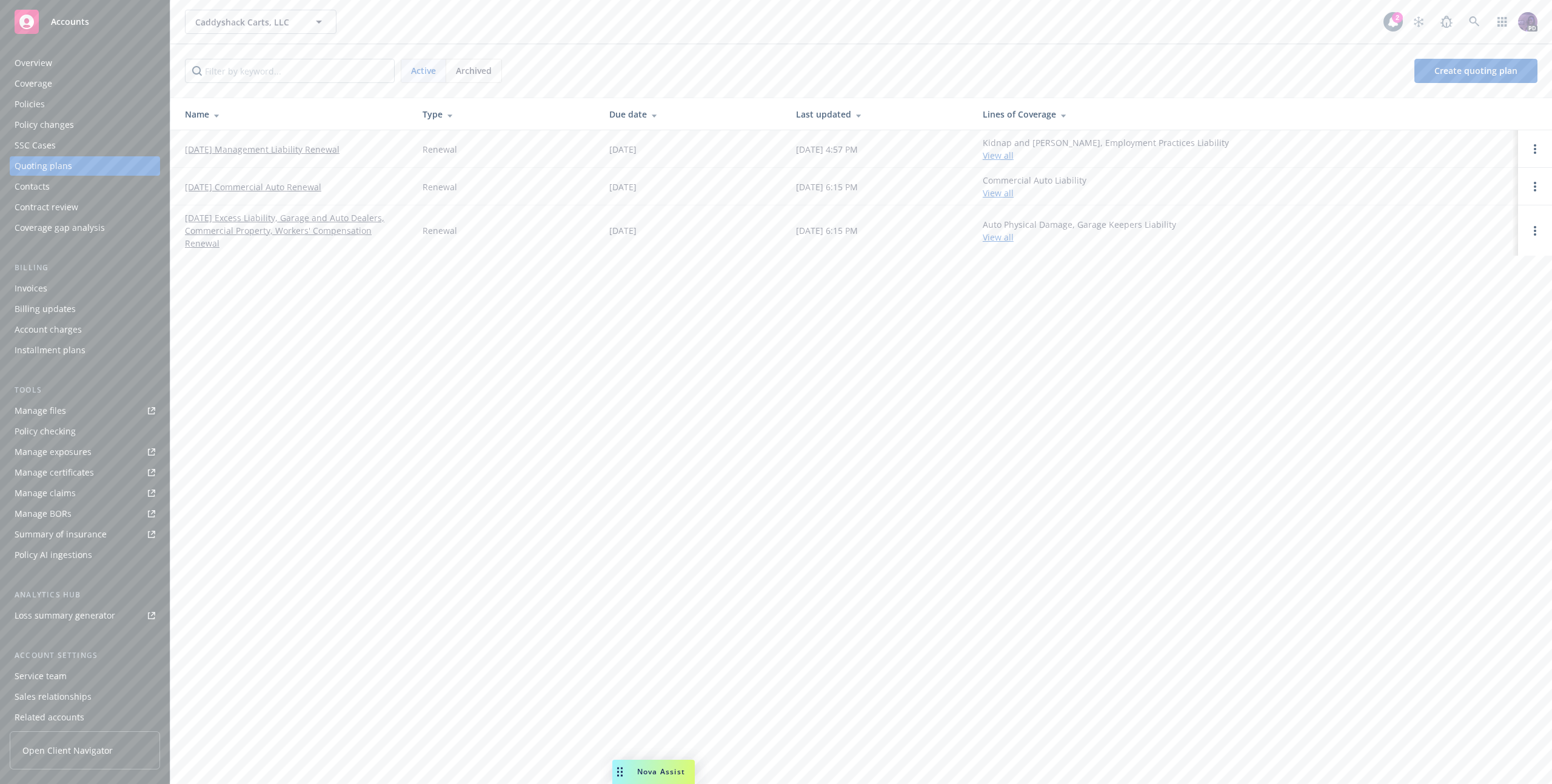
click at [82, 100] on div "Policies" at bounding box center [84, 104] width 140 height 19
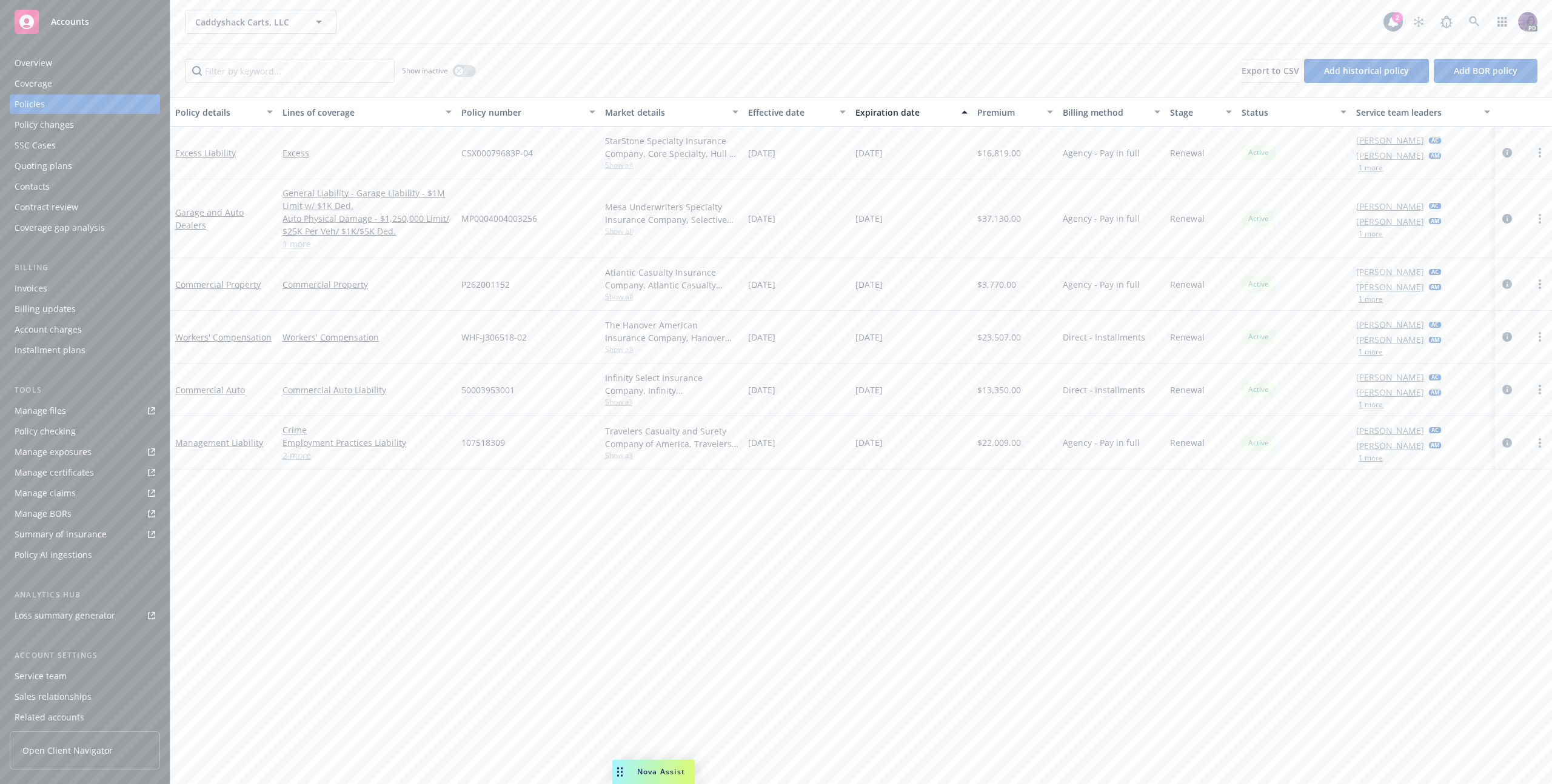
click at [65, 183] on div "Contacts" at bounding box center [84, 187] width 140 height 19
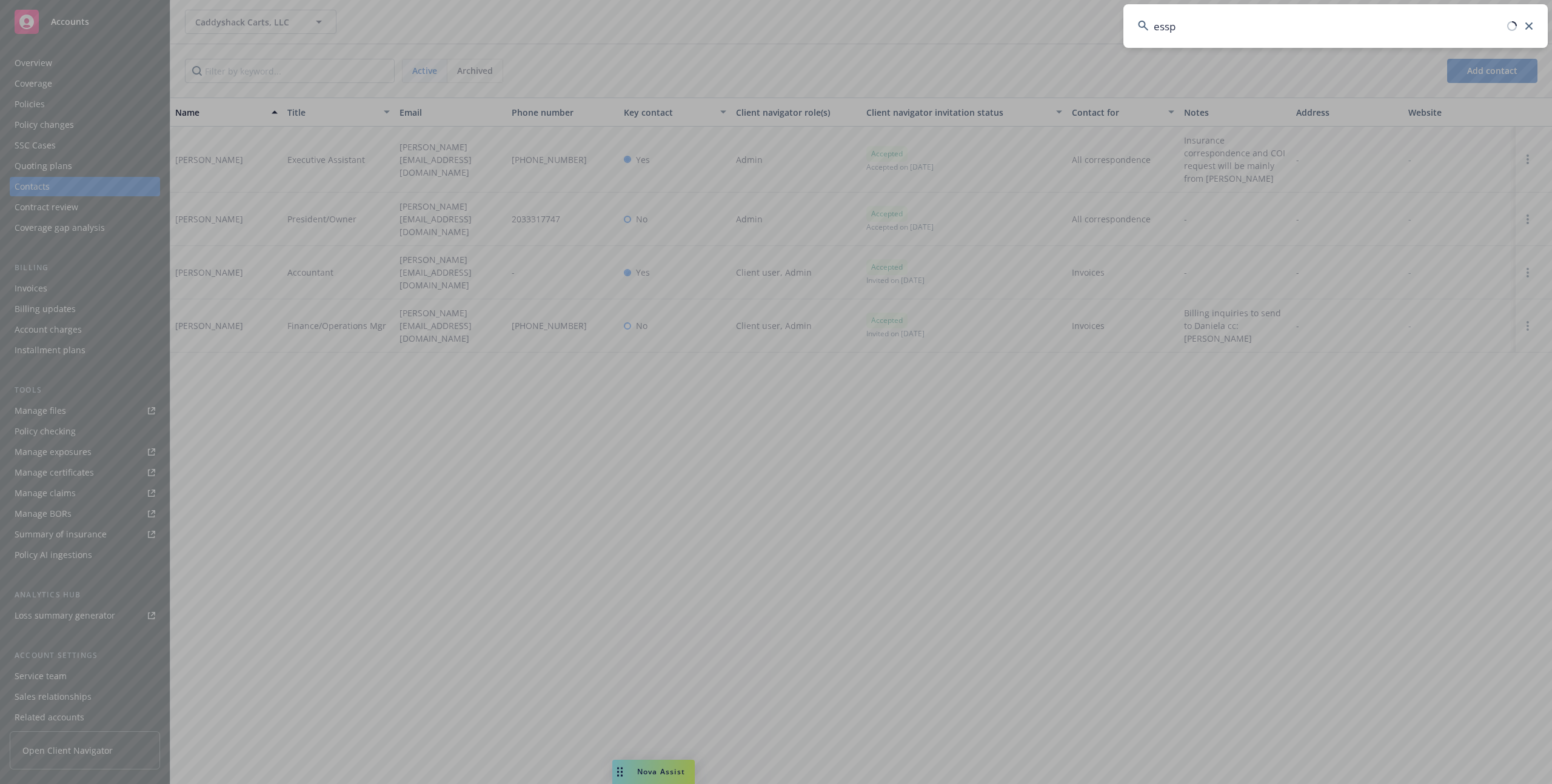
type input "esspo"
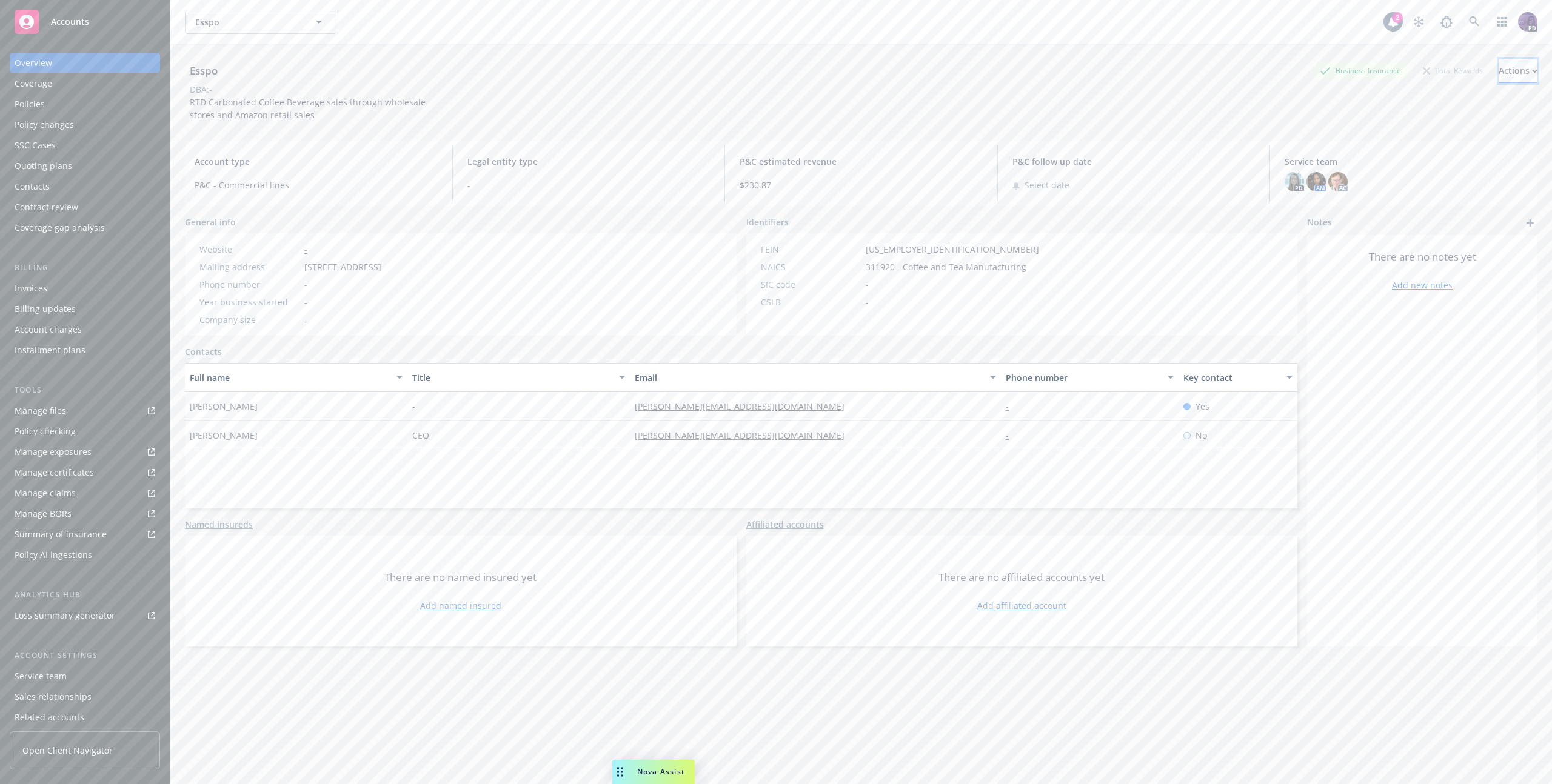
click at [1526, 74] on button "Actions" at bounding box center [1518, 71] width 39 height 24
click at [1472, 153] on link "Copy logging email" at bounding box center [1436, 152] width 199 height 24
